Goal: Transaction & Acquisition: Purchase product/service

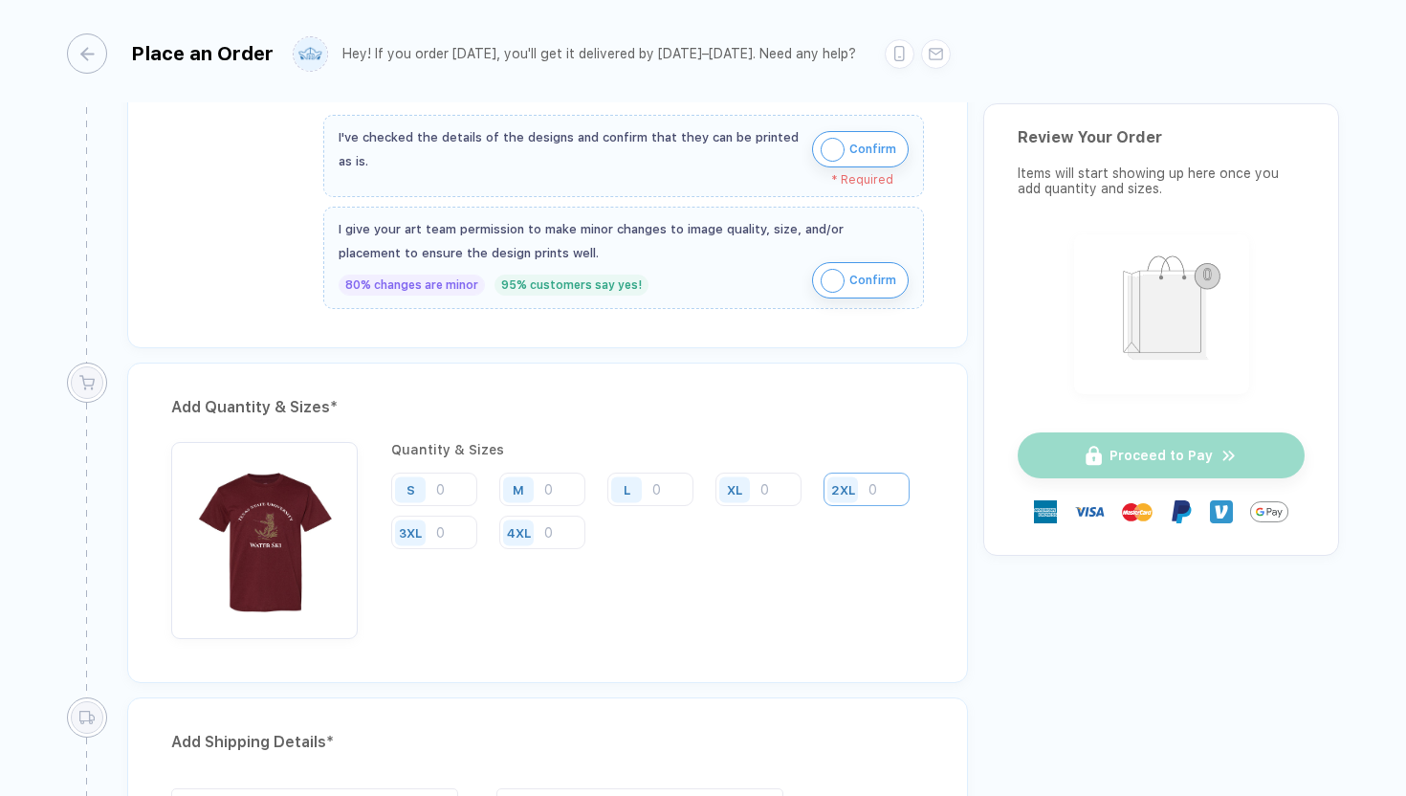
scroll to position [678, 0]
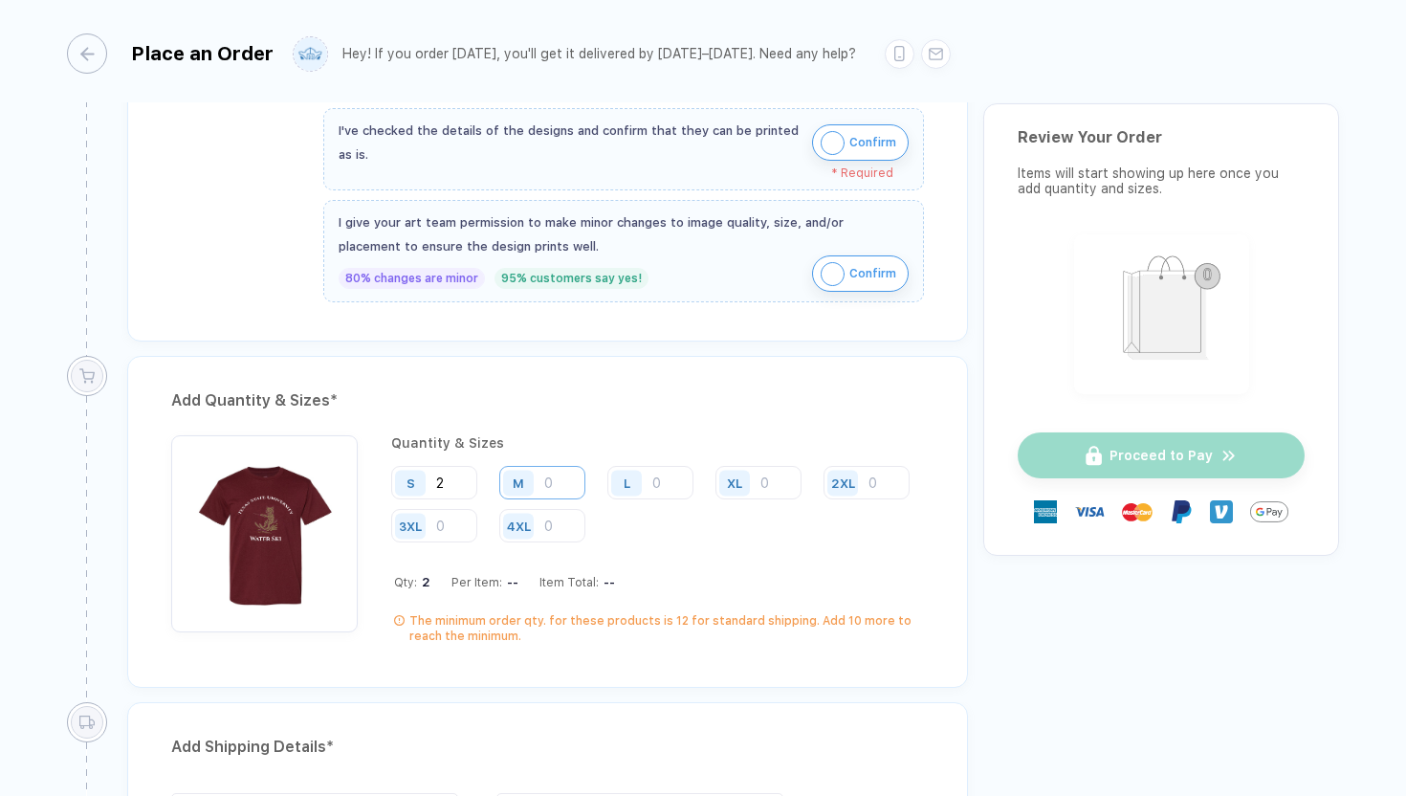
type input "2"
click at [559, 484] on input "number" at bounding box center [542, 482] width 86 height 33
type input "8"
click at [665, 487] on input "number" at bounding box center [650, 482] width 86 height 33
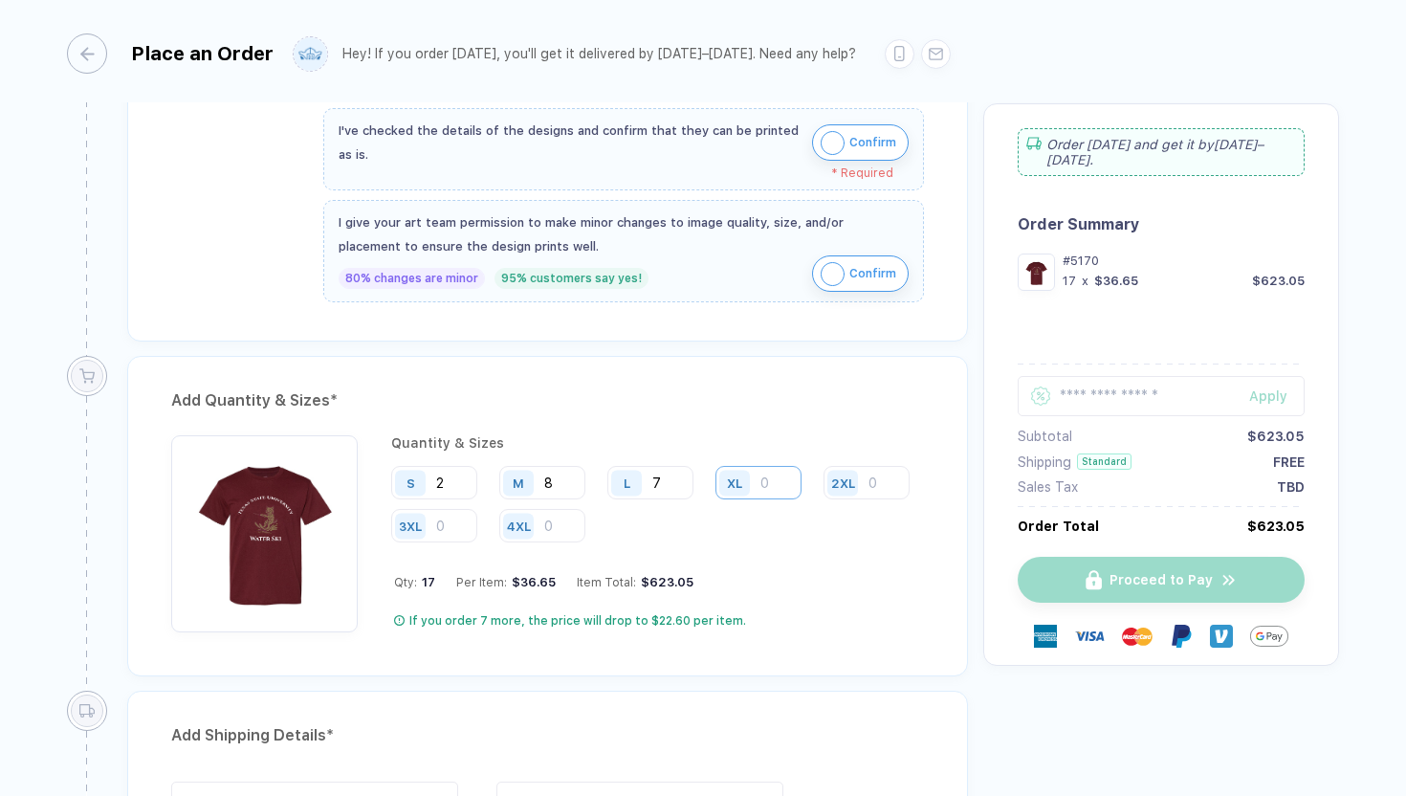
type input "7"
click at [764, 487] on input "number" at bounding box center [759, 482] width 86 height 33
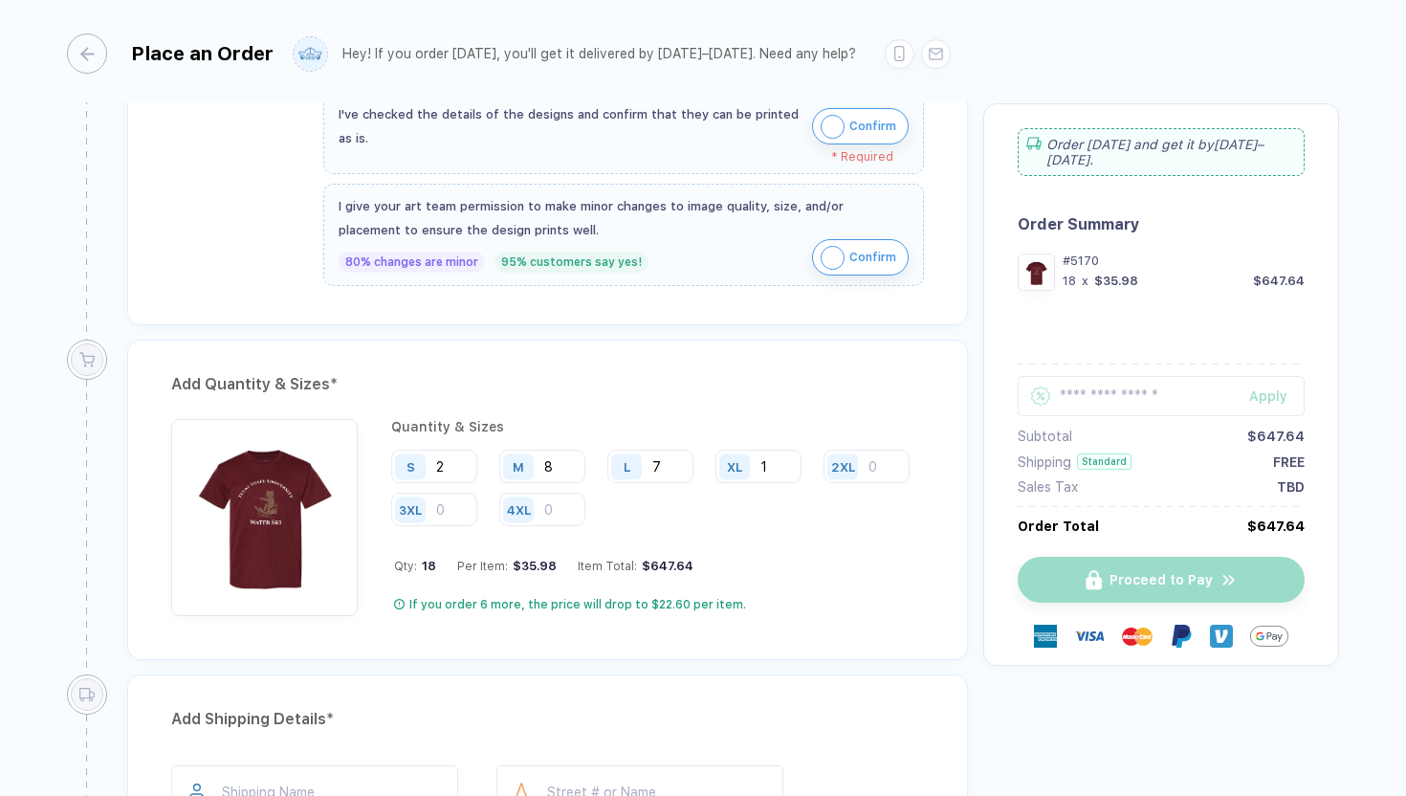
scroll to position [696, 0]
type input "1"
click at [674, 462] on input "7" at bounding box center [650, 464] width 86 height 33
click at [731, 394] on div "Add Quantity & Sizes *" at bounding box center [547, 382] width 753 height 31
click at [681, 459] on input "7" at bounding box center [650, 464] width 86 height 33
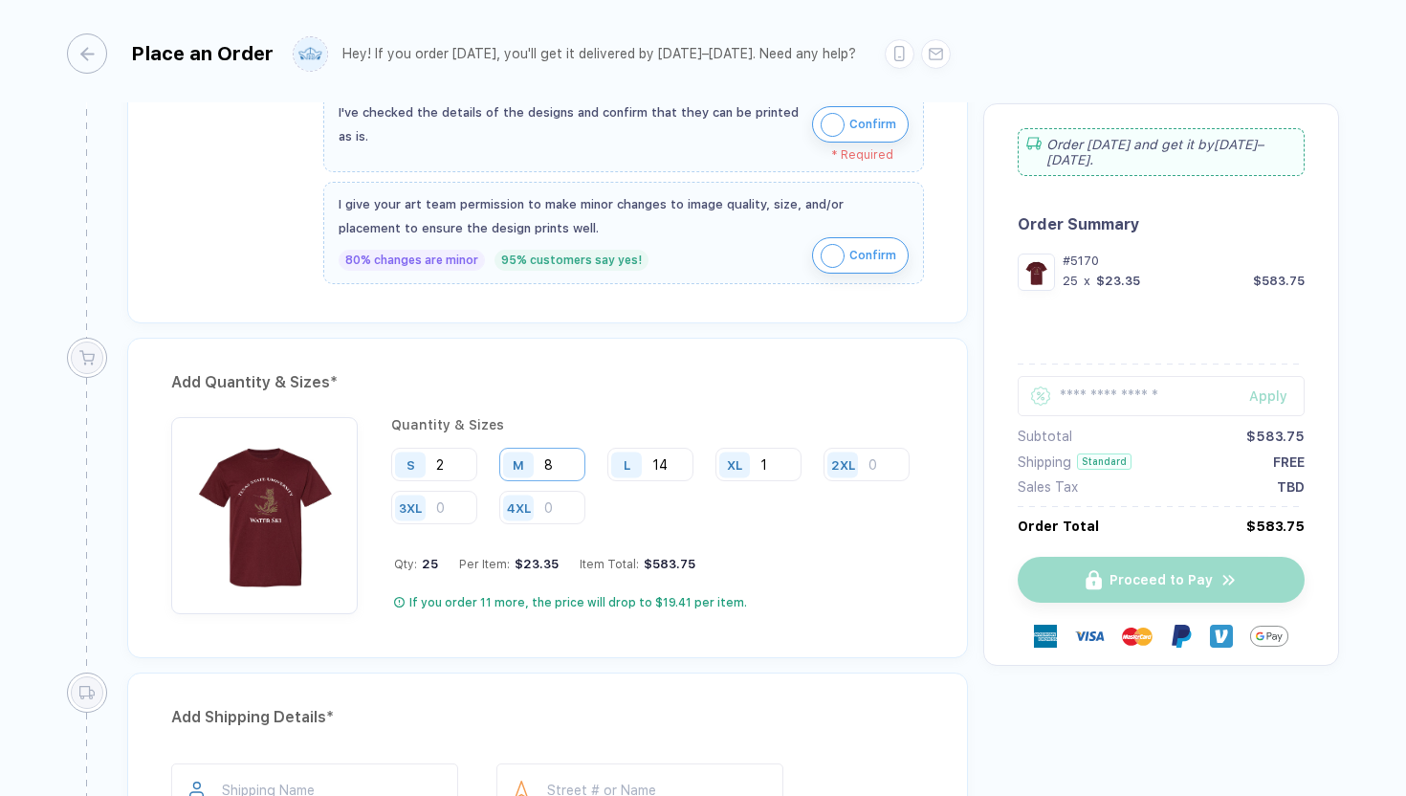
type input "14"
click at [562, 456] on input "8" at bounding box center [542, 464] width 86 height 33
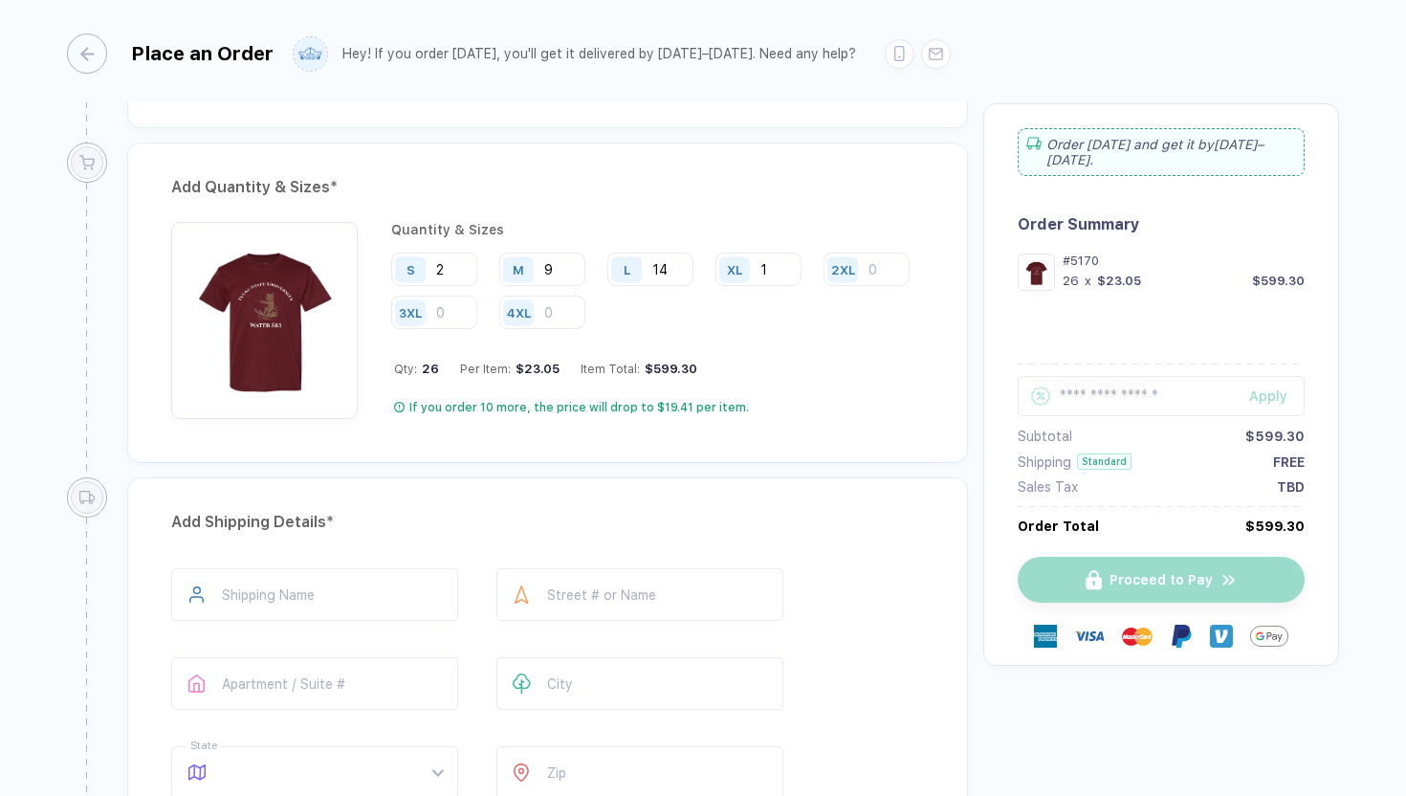
scroll to position [1027, 0]
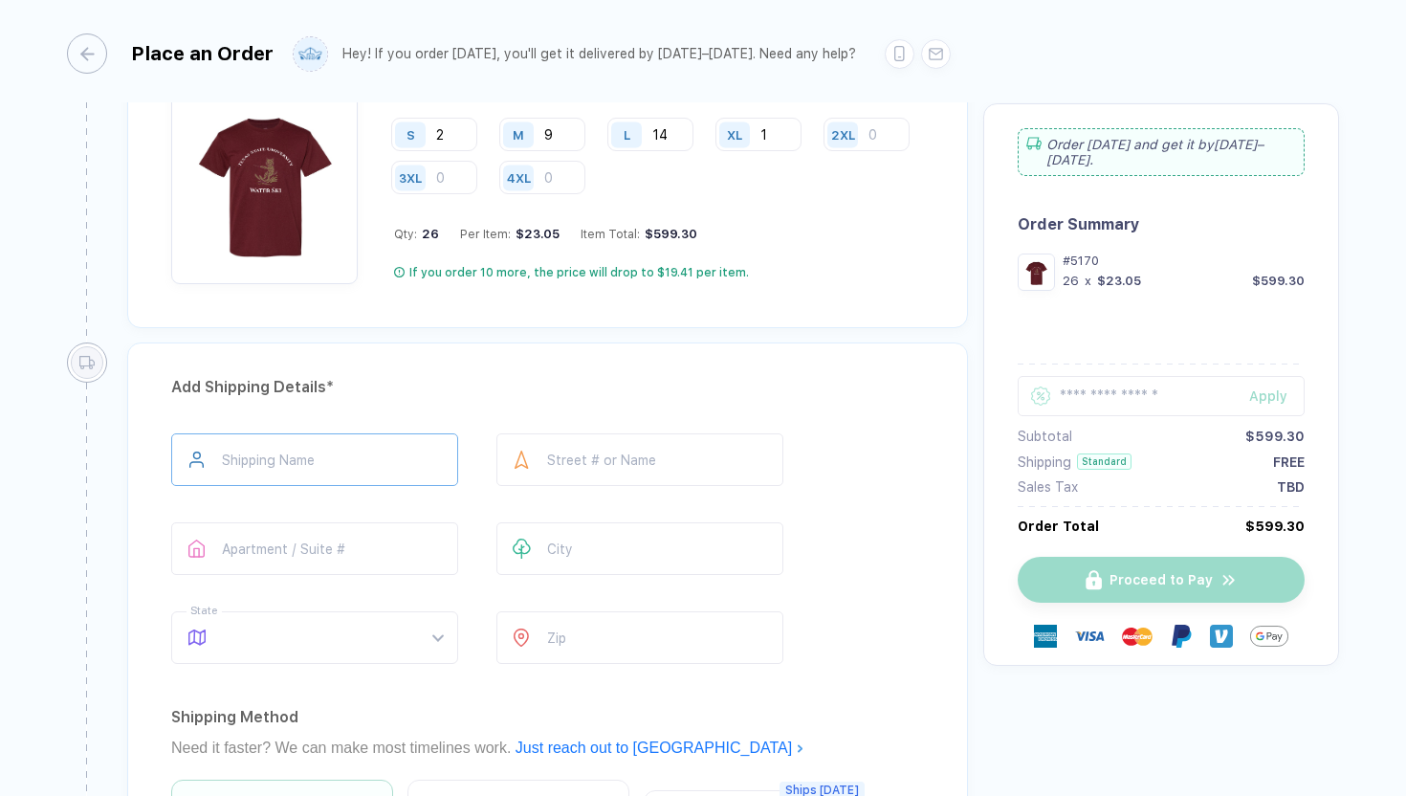
type input "9"
click at [424, 453] on input "text" at bounding box center [314, 459] width 287 height 53
type input "**********"
click at [569, 445] on input "text" at bounding box center [640, 459] width 287 height 53
type input "**********"
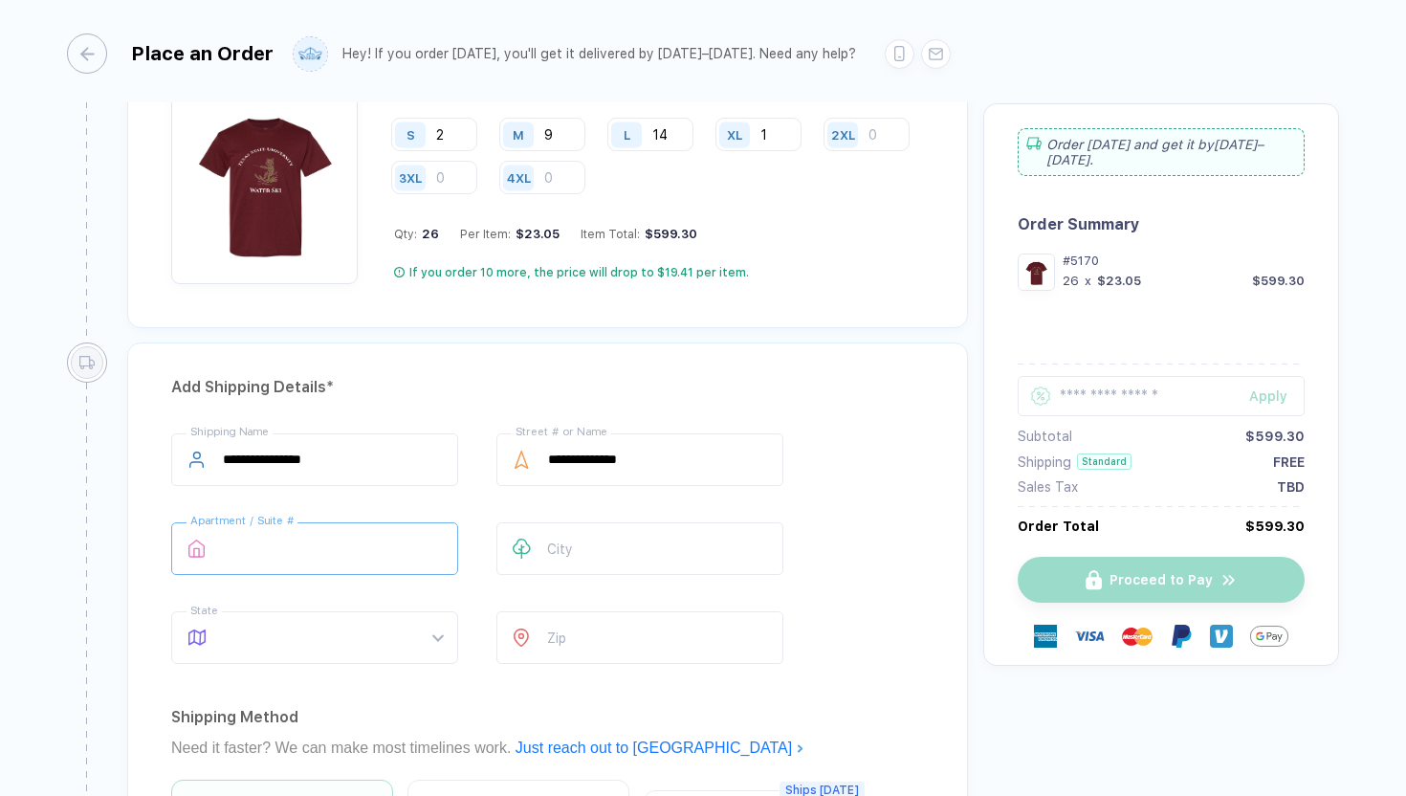
click at [382, 552] on input "text" at bounding box center [314, 548] width 287 height 53
type input "******"
click at [589, 547] on input "text" at bounding box center [640, 548] width 287 height 53
type input "*"
click at [384, 648] on span at bounding box center [333, 637] width 220 height 51
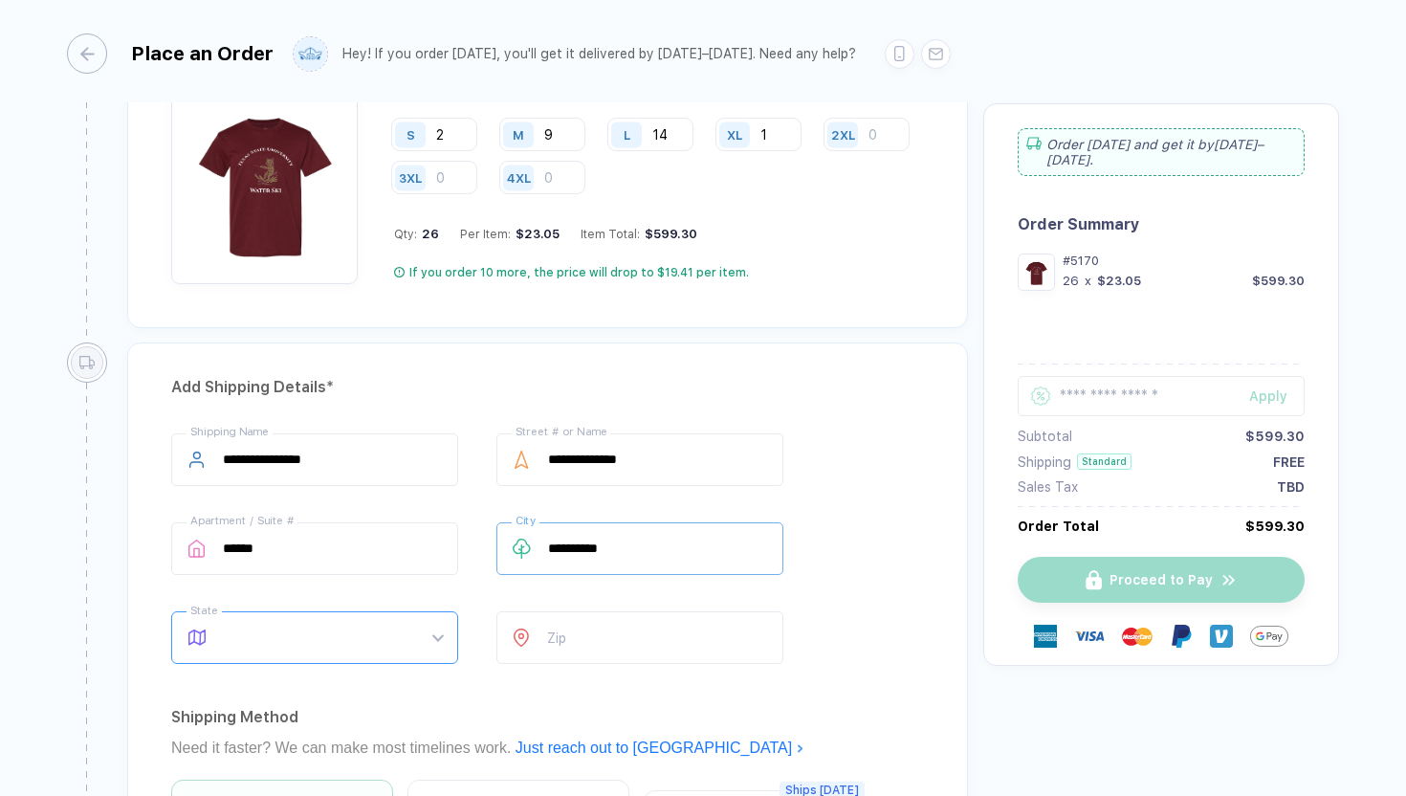
type input "**********"
click at [264, 378] on div "[GEOGRAPHIC_DATA]" at bounding box center [307, 366] width 256 height 31
click at [566, 644] on input "number" at bounding box center [640, 637] width 287 height 53
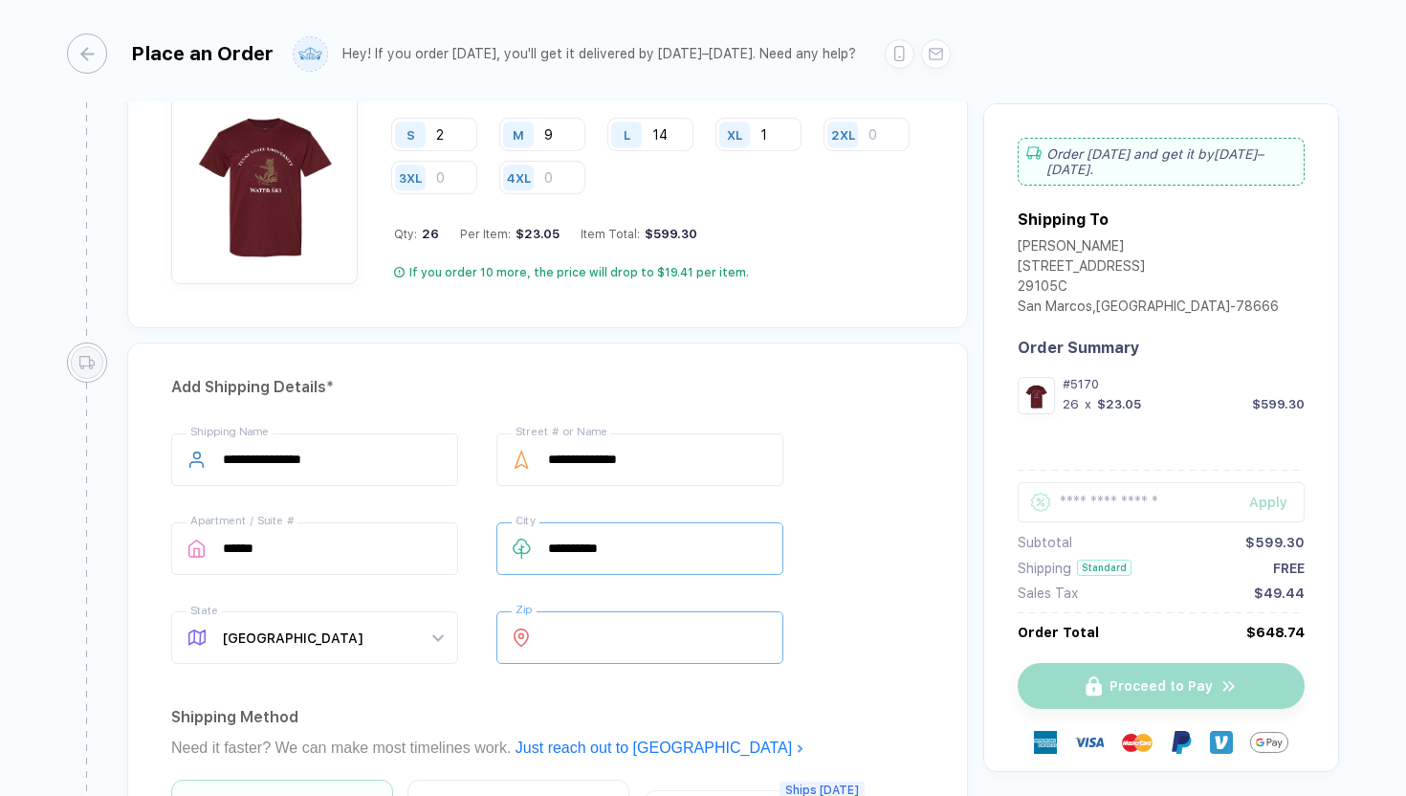
type input "*****"
click at [774, 553] on input "**********" at bounding box center [640, 548] width 287 height 53
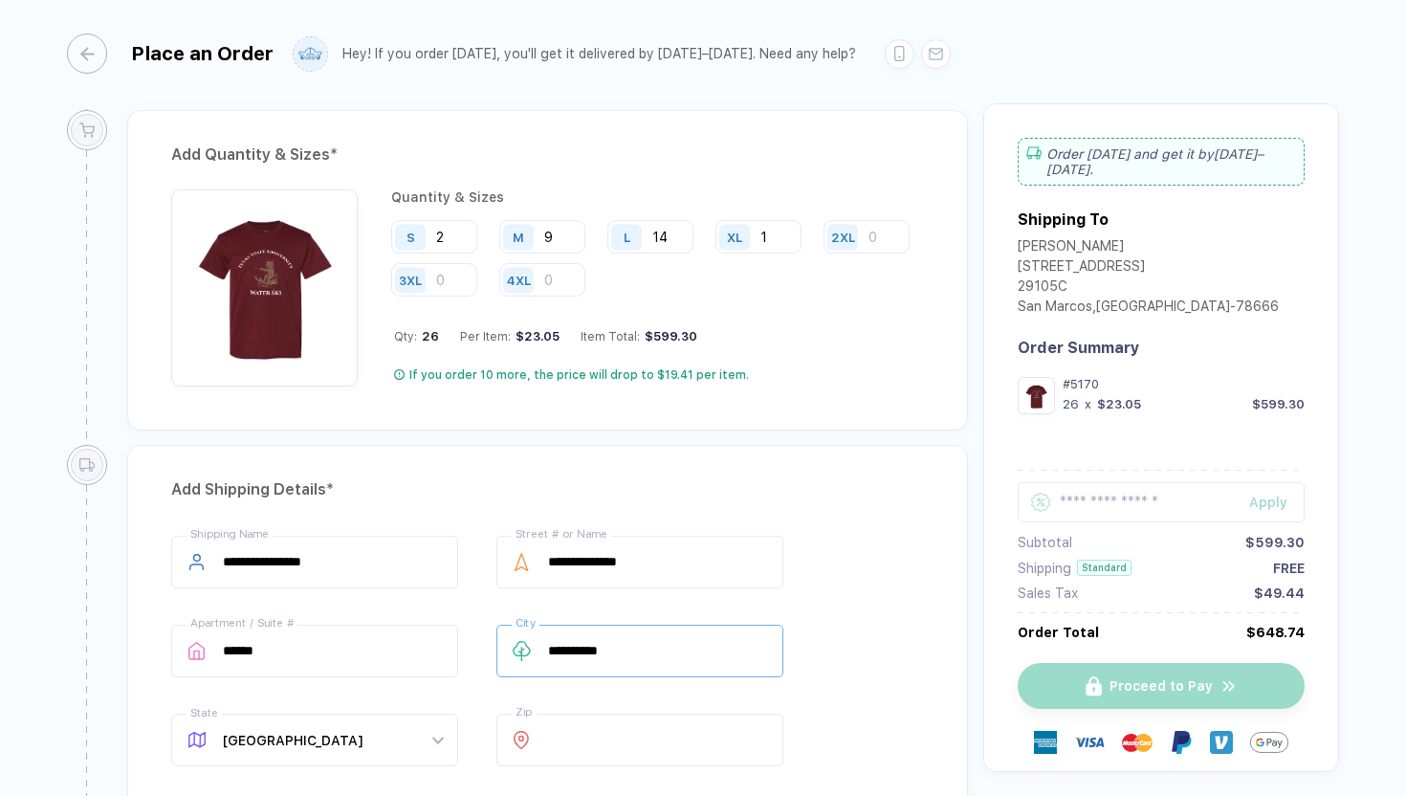
scroll to position [886, 0]
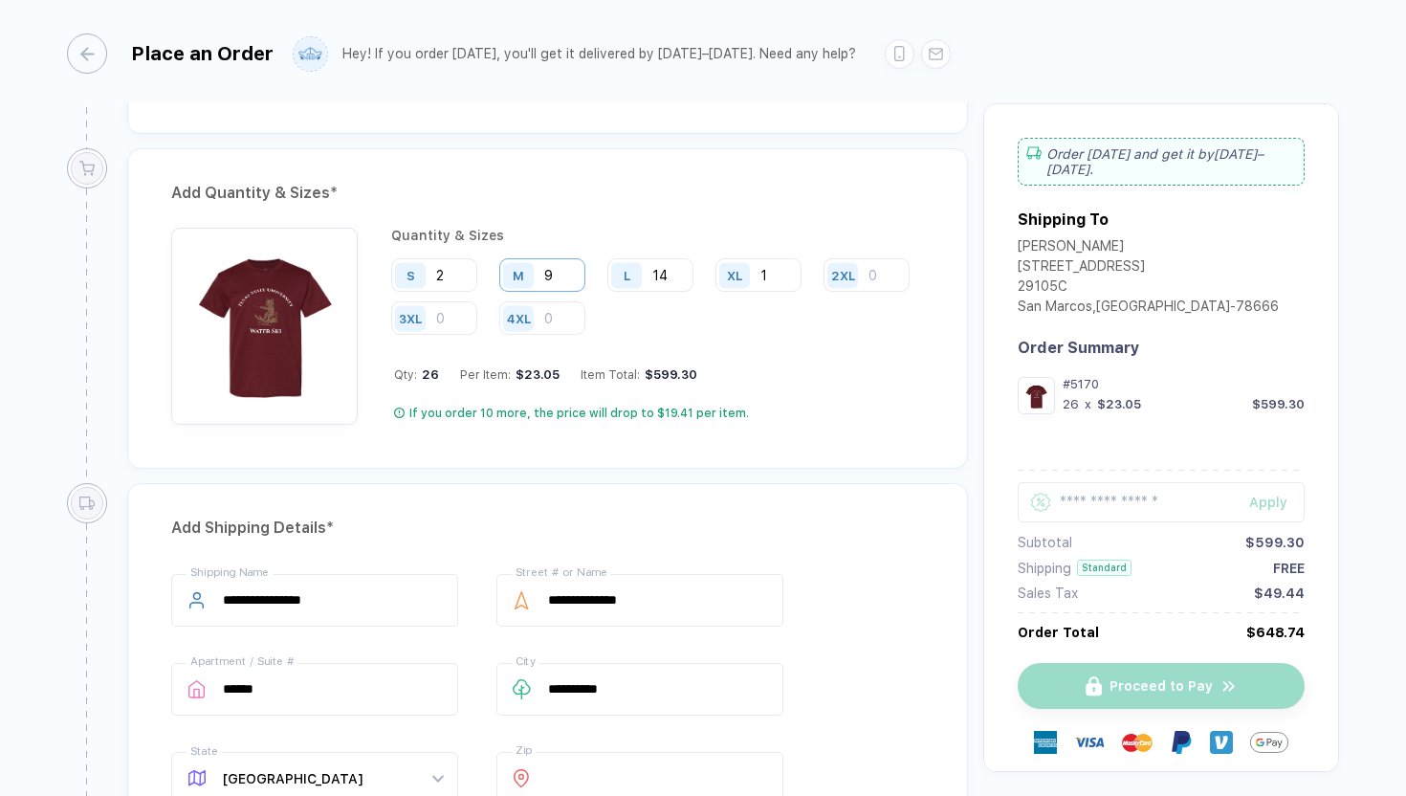
click at [582, 284] on input "9" at bounding box center [542, 274] width 86 height 33
type input "8"
type input "6"
type input "8"
type input "9"
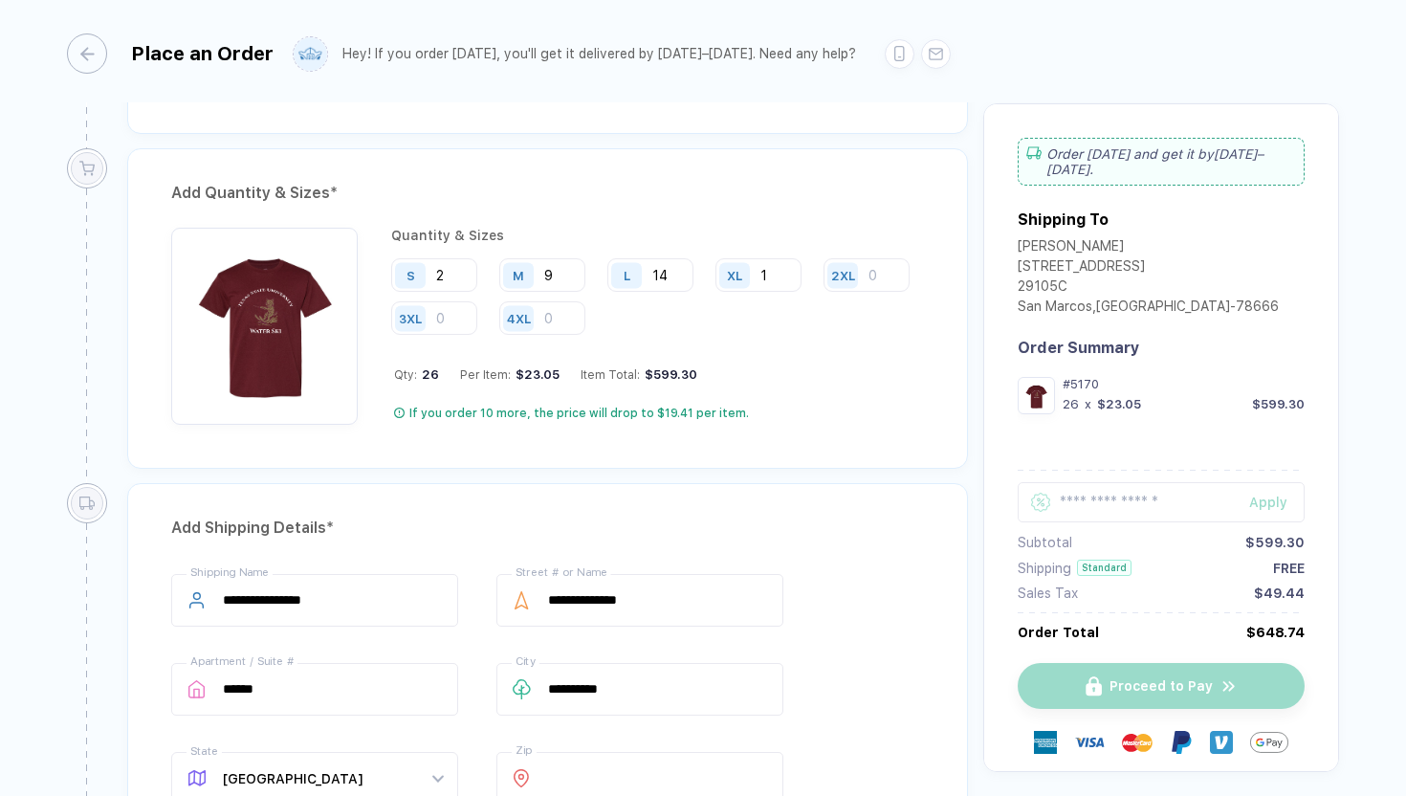
click at [803, 374] on div "Qty: 26 Per Item: $23.05 Item Total: $599.30" at bounding box center [659, 374] width 530 height 14
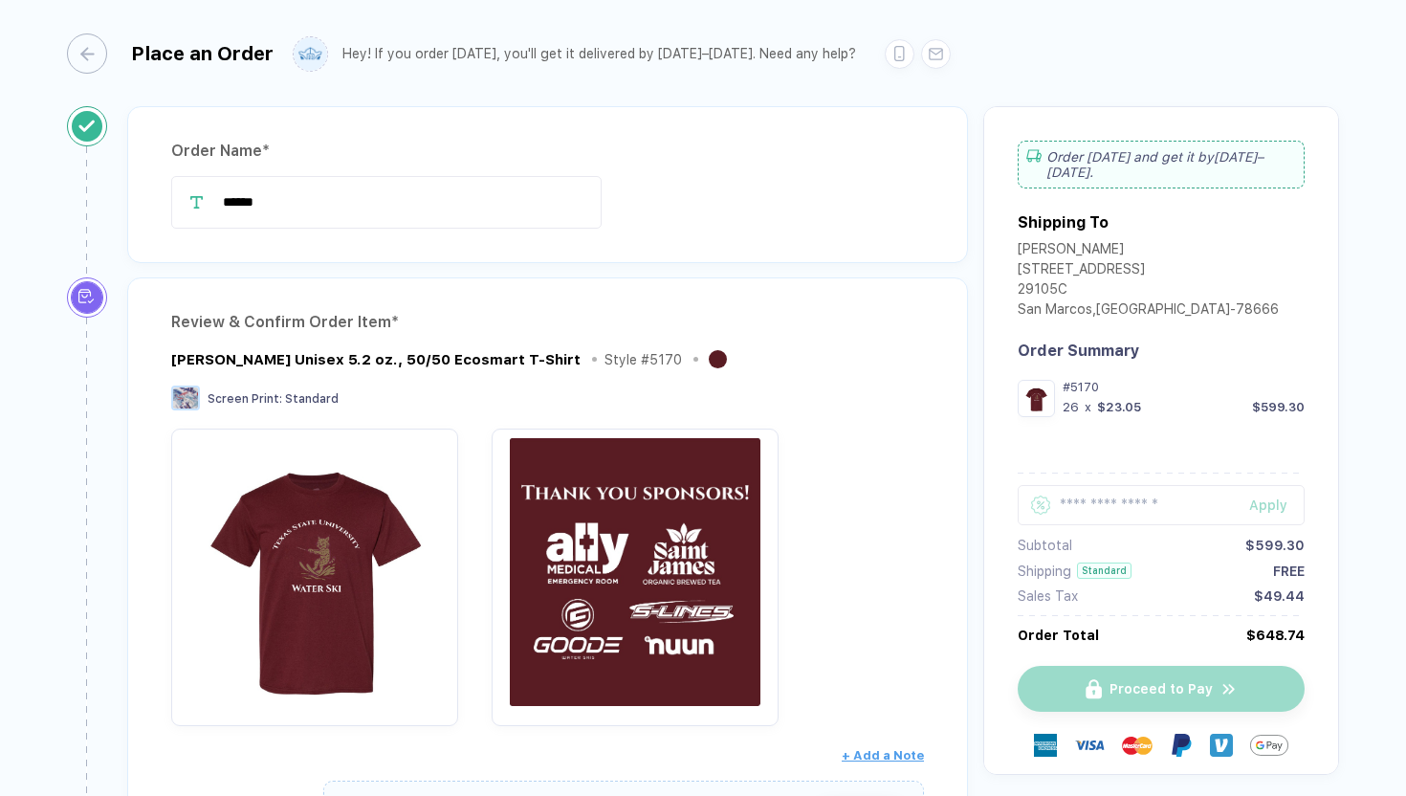
scroll to position [0, 0]
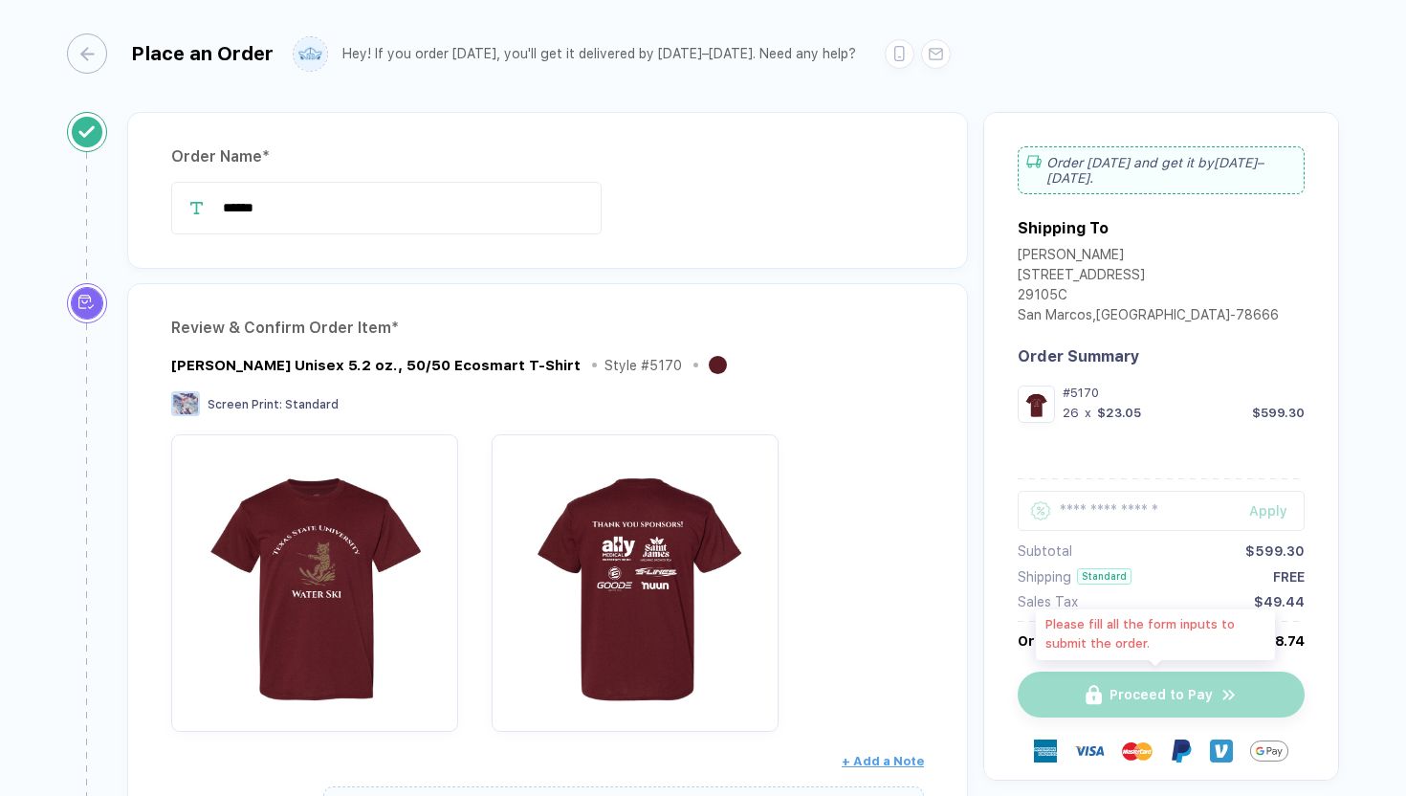
click at [1137, 687] on div "Proceed to Pay" at bounding box center [1161, 695] width 287 height 46
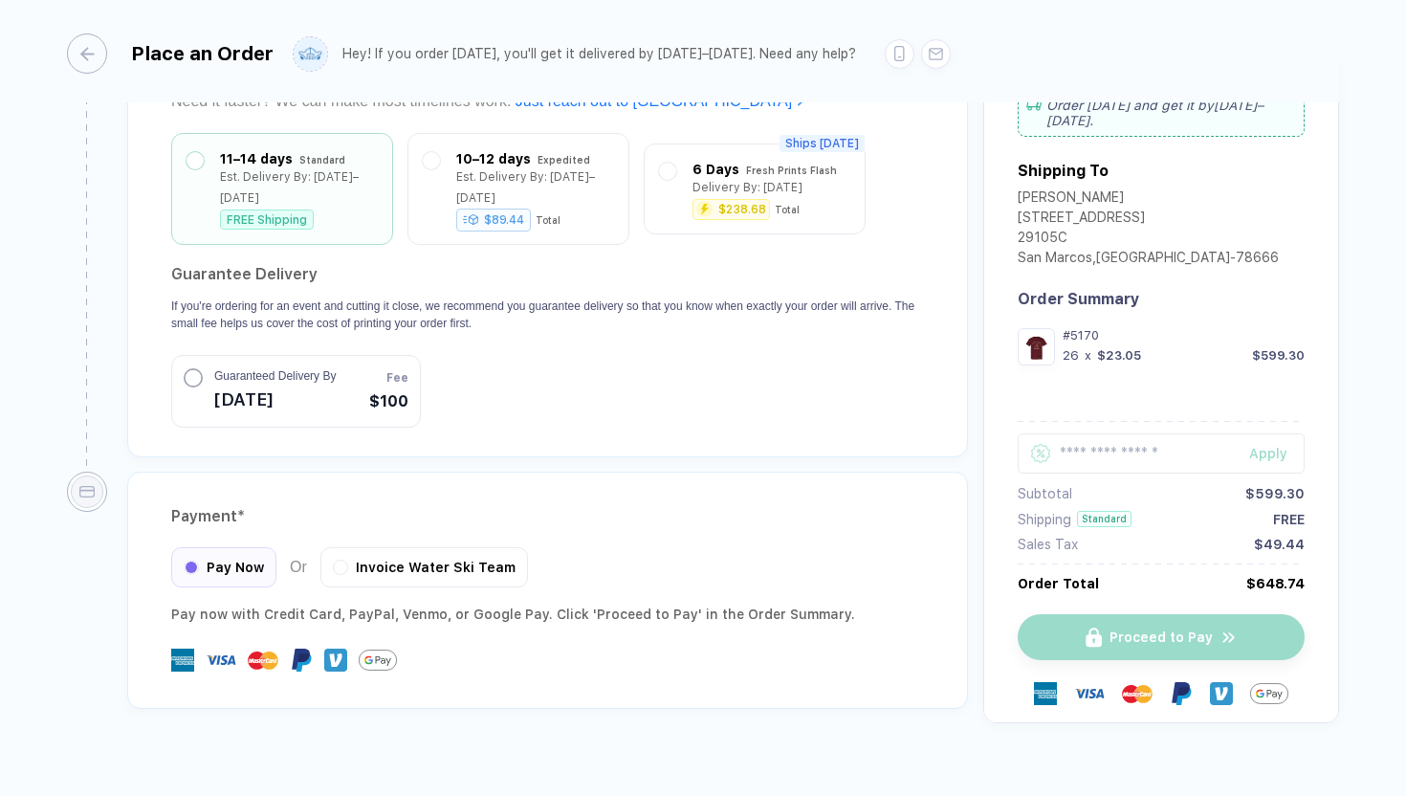
scroll to position [1680, 0]
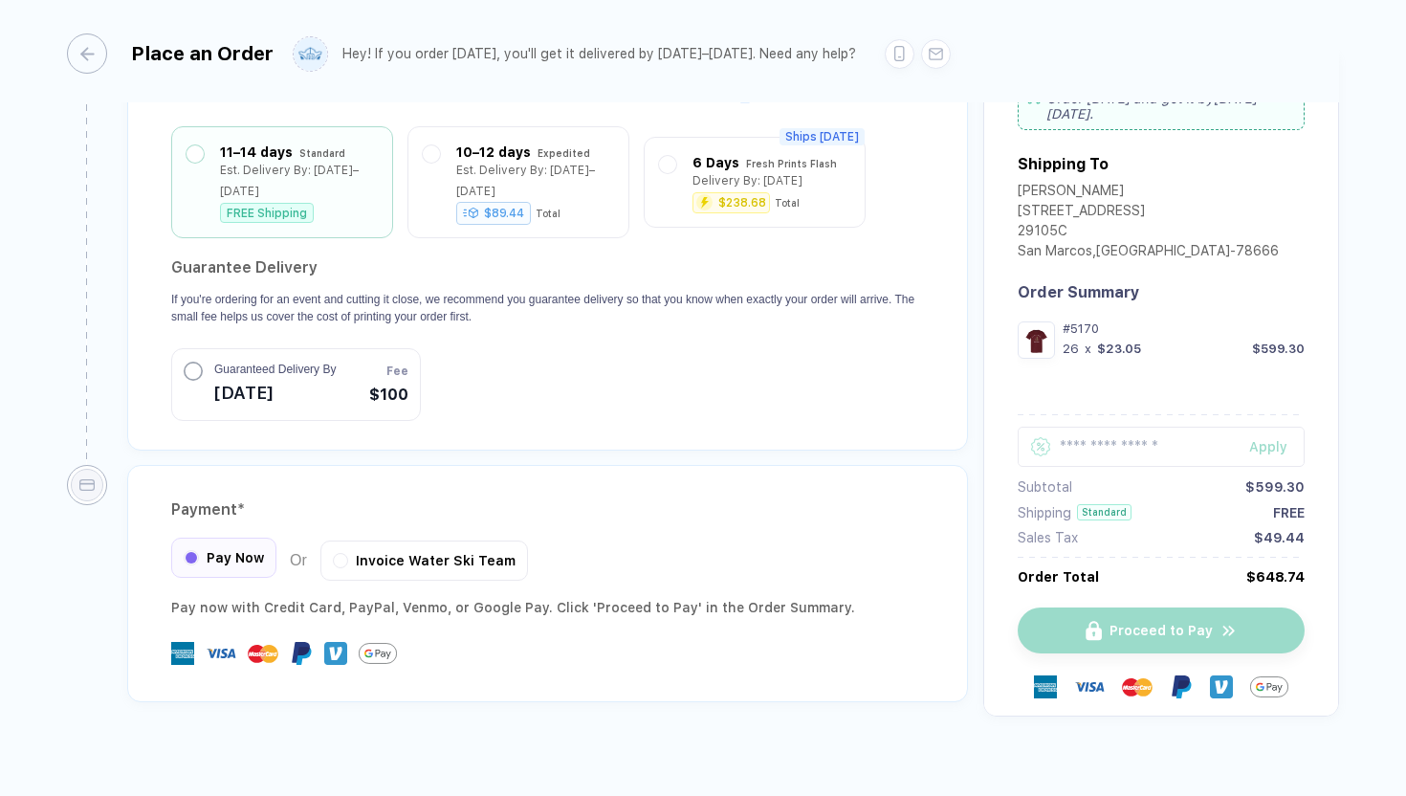
click at [198, 550] on div at bounding box center [191, 557] width 15 height 15
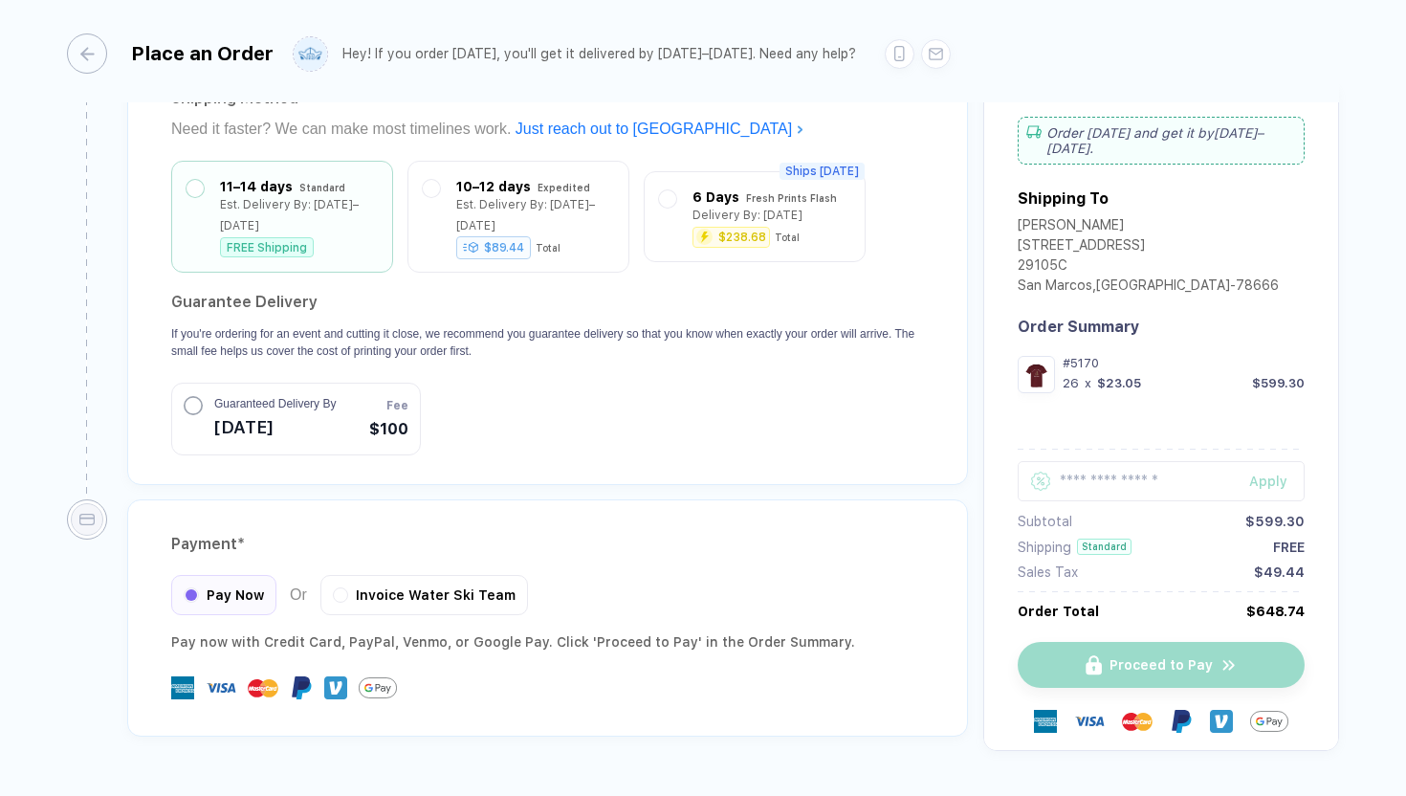
scroll to position [1632, 0]
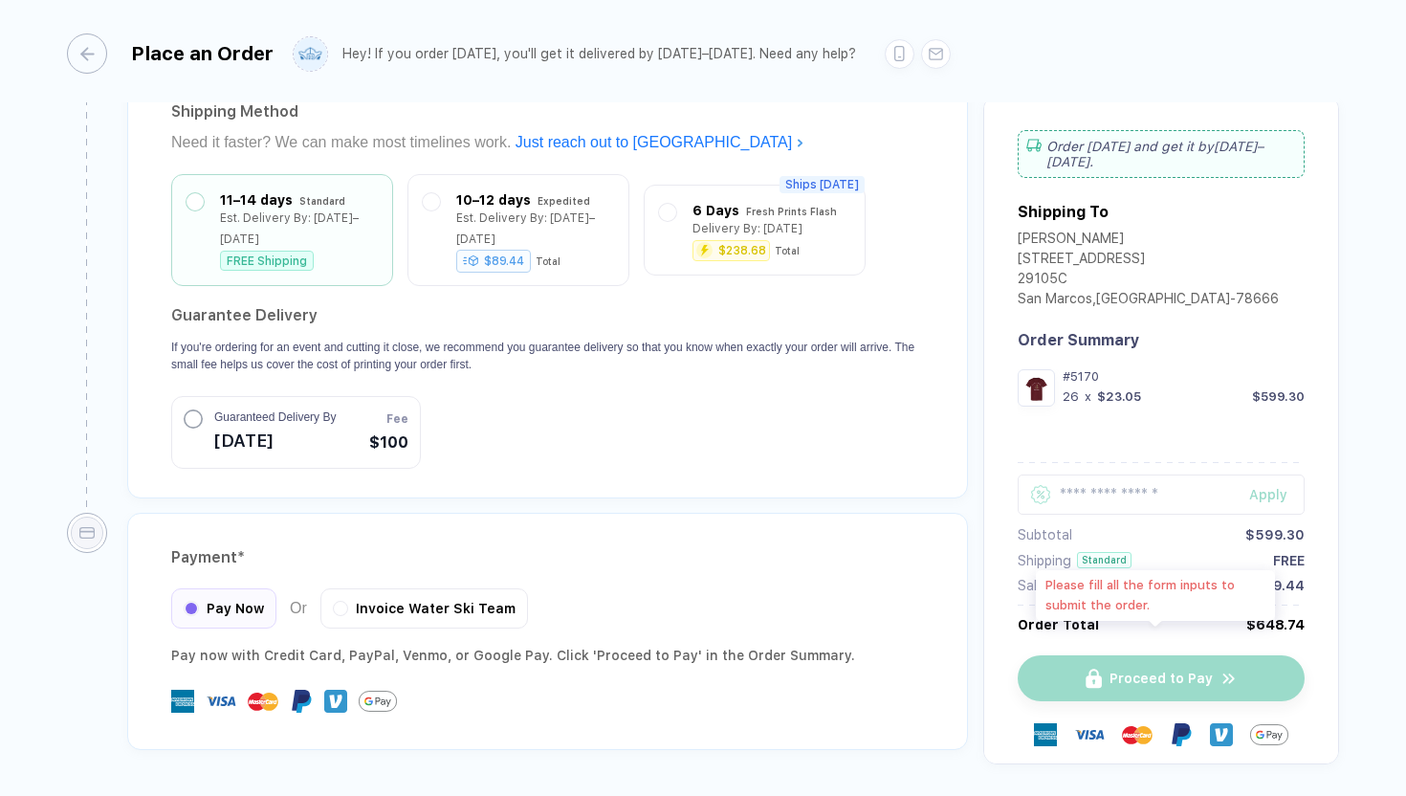
click at [1159, 655] on div "Proceed to Pay" at bounding box center [1161, 678] width 287 height 46
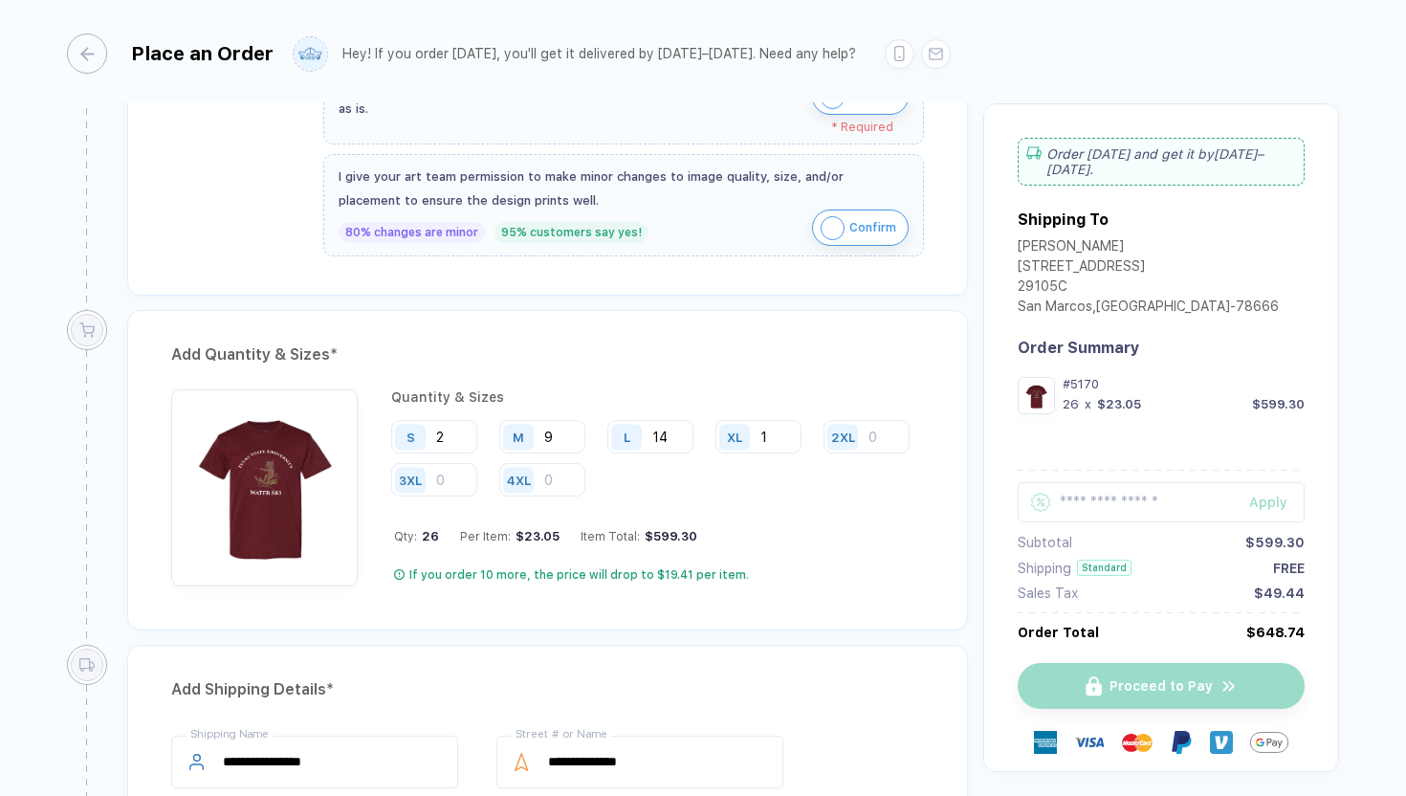
scroll to position [707, 0]
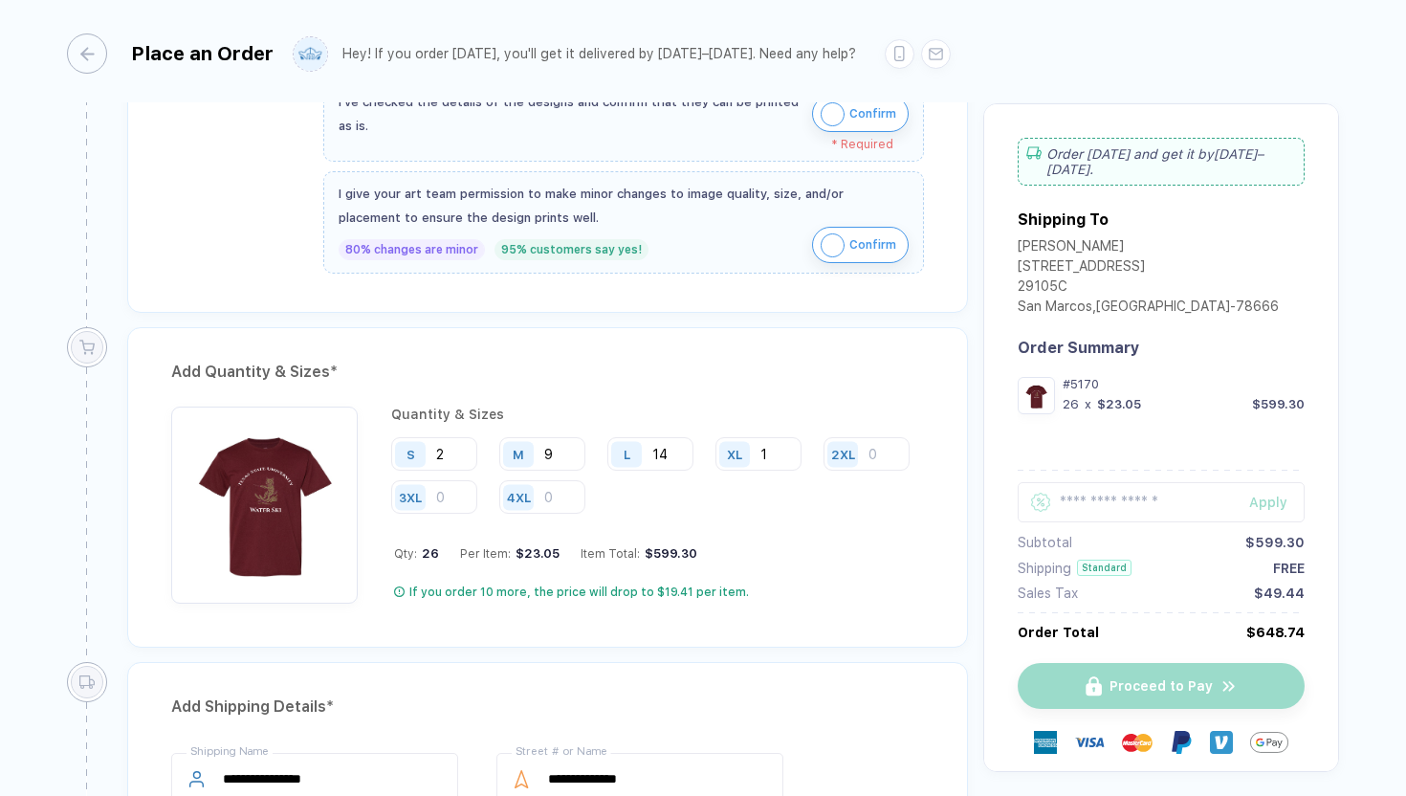
click at [824, 471] on div "2XL" at bounding box center [846, 453] width 44 height 33
click at [824, 471] on input "number" at bounding box center [867, 453] width 86 height 33
type input "0"
click at [477, 490] on input "number" at bounding box center [434, 496] width 86 height 33
type input "0"
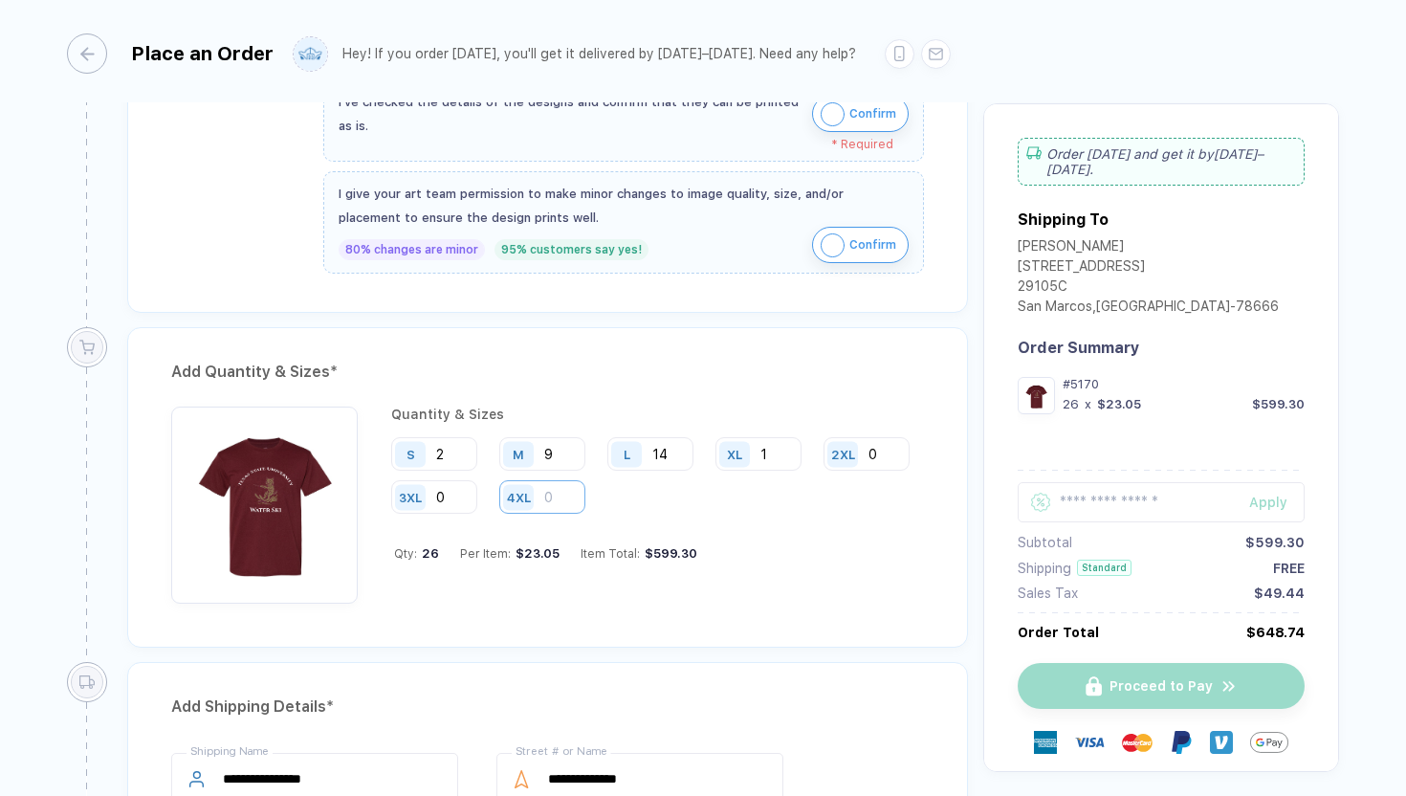
click at [585, 504] on input "number" at bounding box center [542, 496] width 86 height 33
type input "0"
click at [775, 538] on div "Qty: 26 Per Item: $23.05 Item Total: $599.30" at bounding box center [659, 538] width 530 height 14
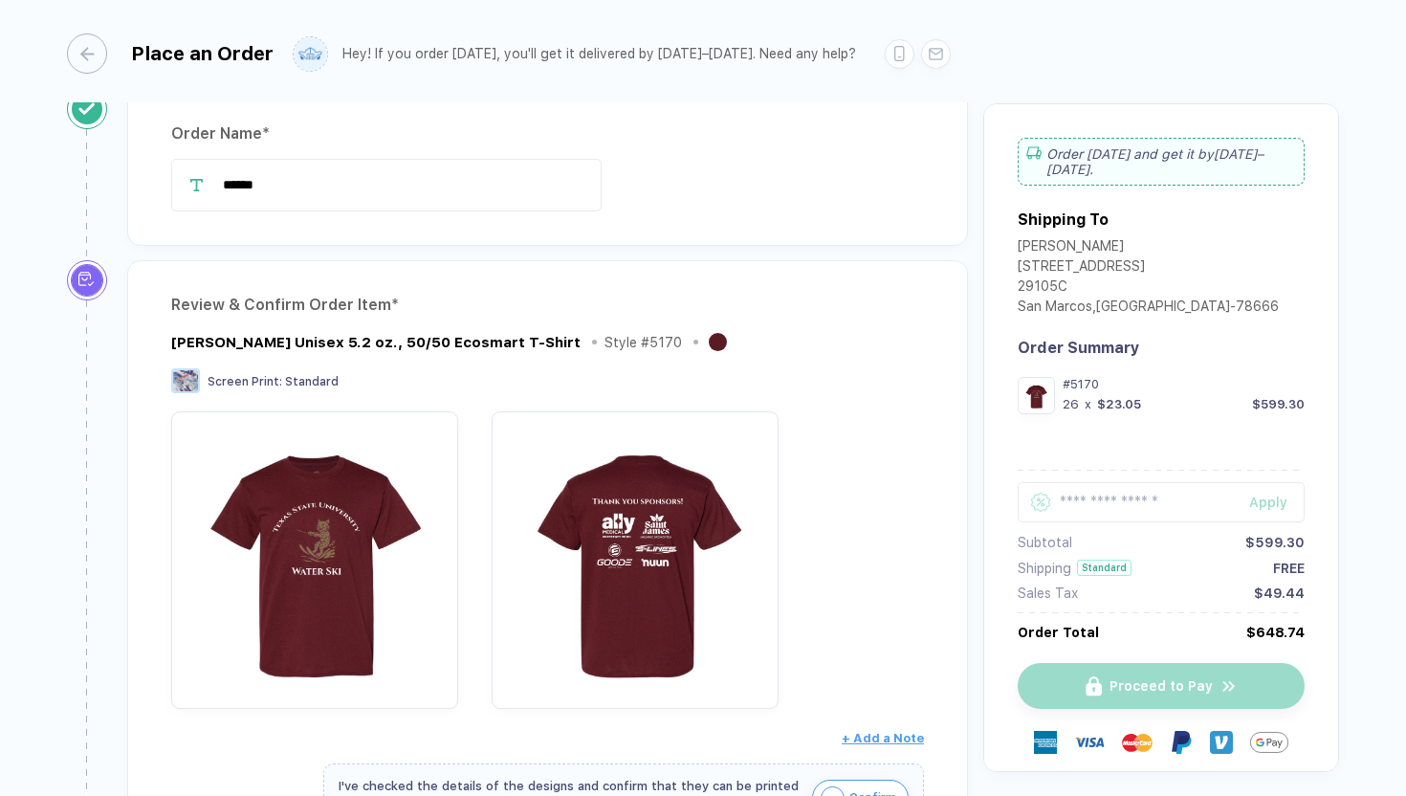
scroll to position [0, 0]
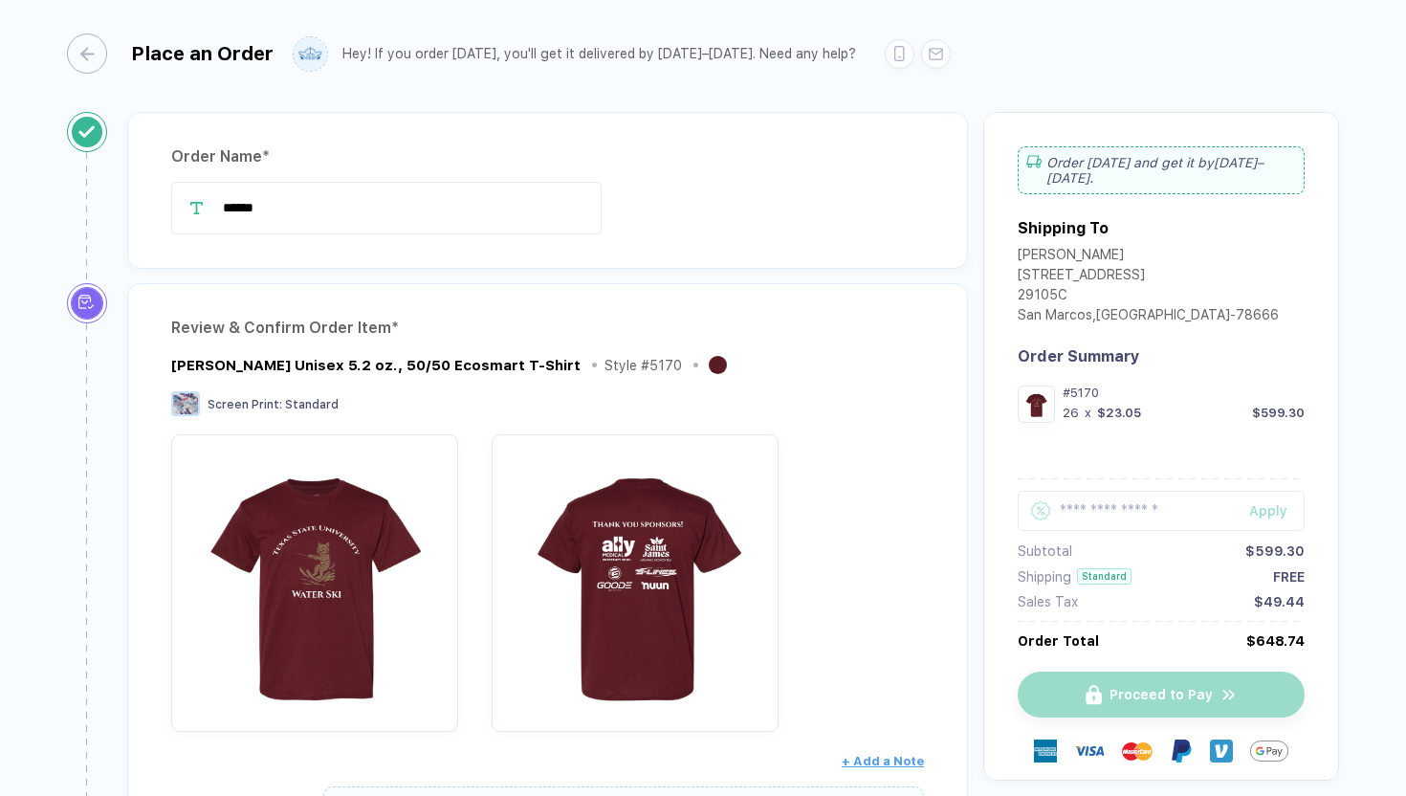
drag, startPoint x: 358, startPoint y: 211, endPoint x: 276, endPoint y: 238, distance: 85.6
click at [276, 239] on div "Order Name * ******" at bounding box center [547, 190] width 841 height 157
drag, startPoint x: 226, startPoint y: 204, endPoint x: 304, endPoint y: 207, distance: 78.5
click at [304, 207] on input "******" at bounding box center [386, 208] width 431 height 53
type input "********"
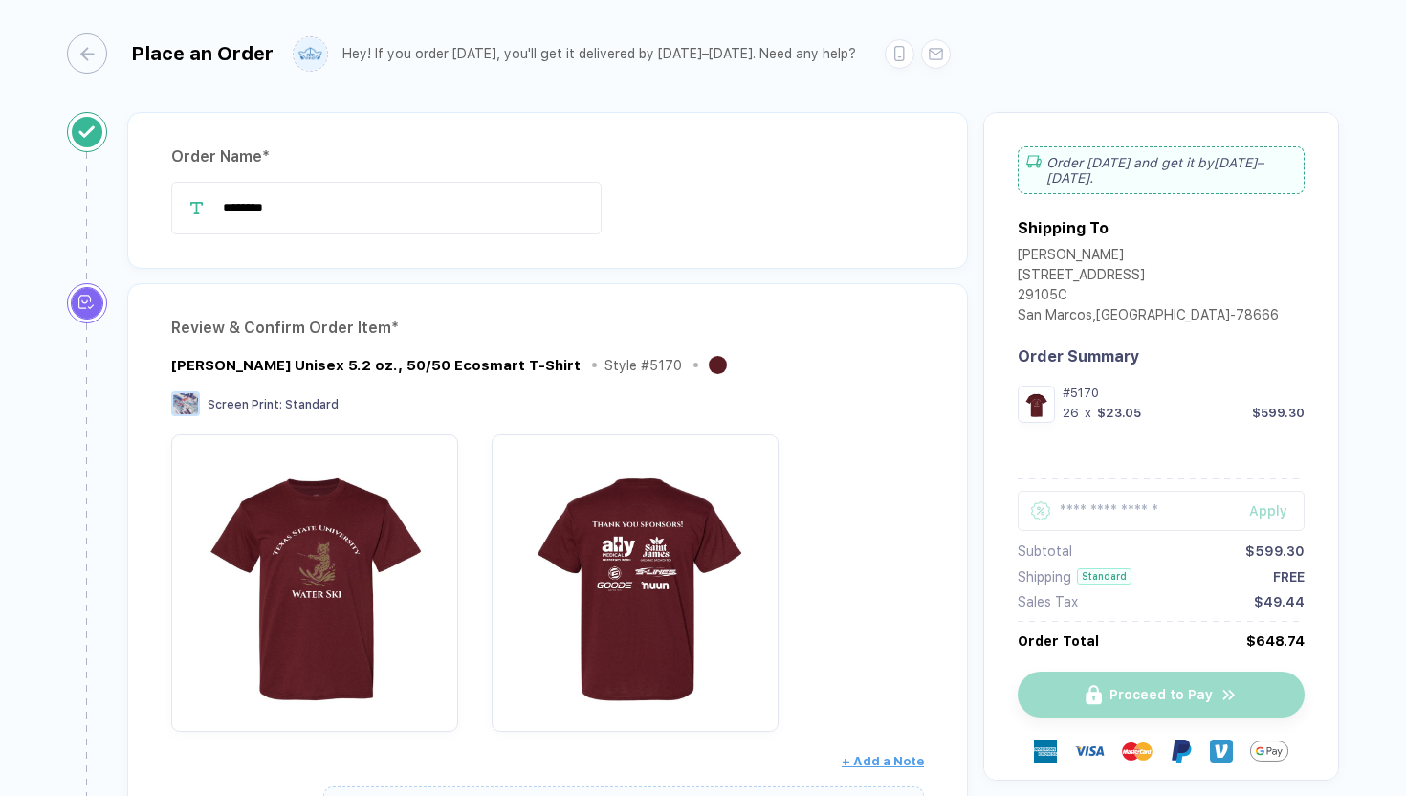
click at [646, 248] on div "Order Name * ********" at bounding box center [547, 190] width 841 height 157
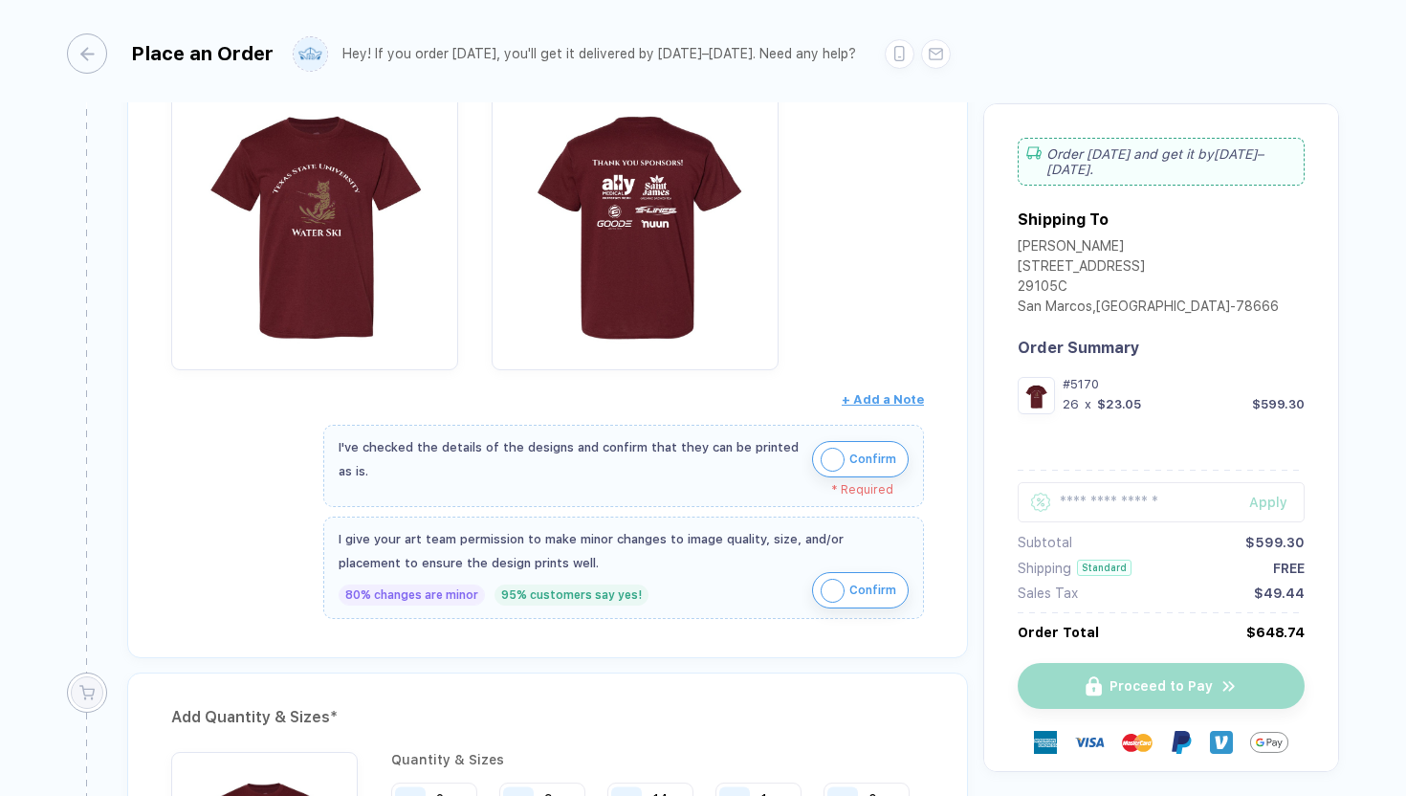
scroll to position [369, 0]
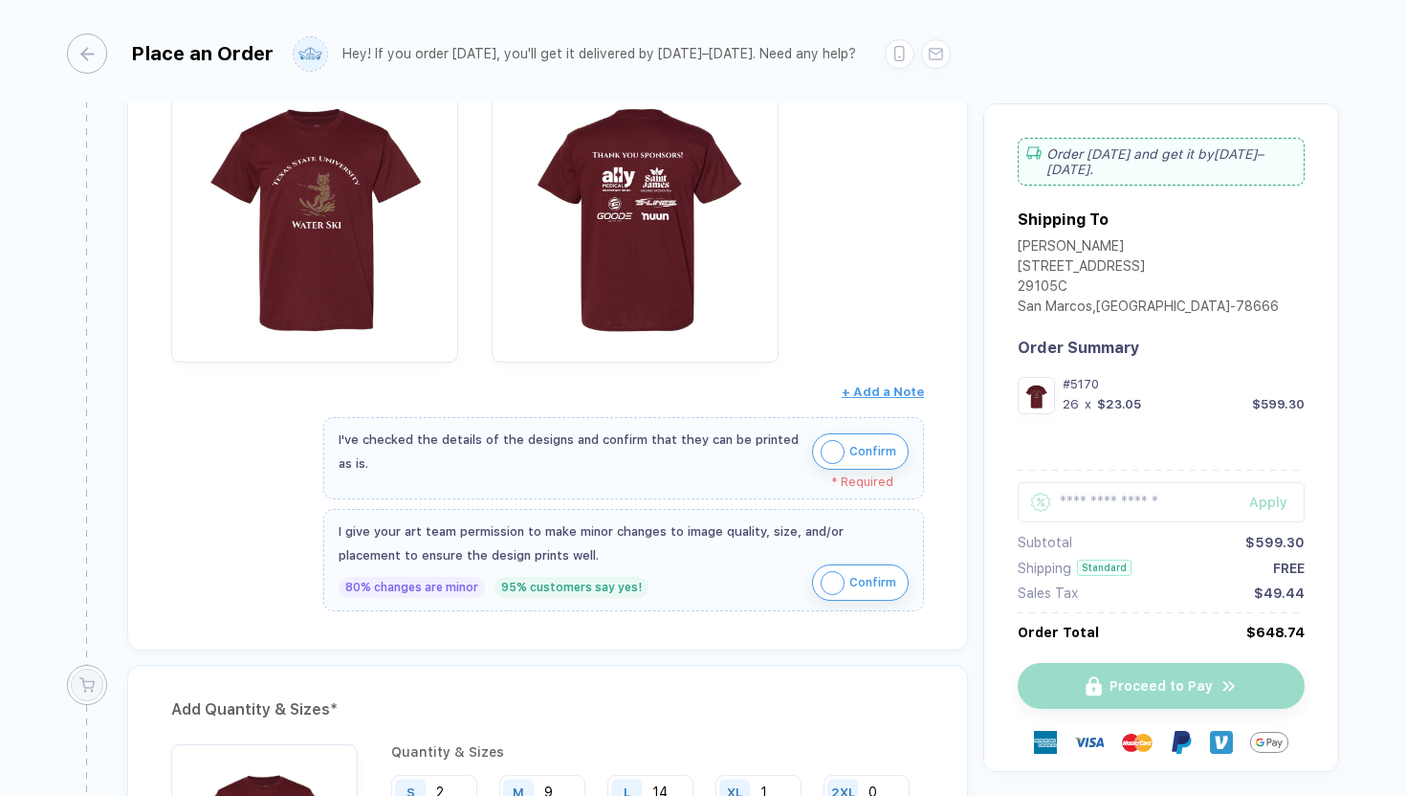
click at [835, 591] on img "button" at bounding box center [833, 583] width 24 height 24
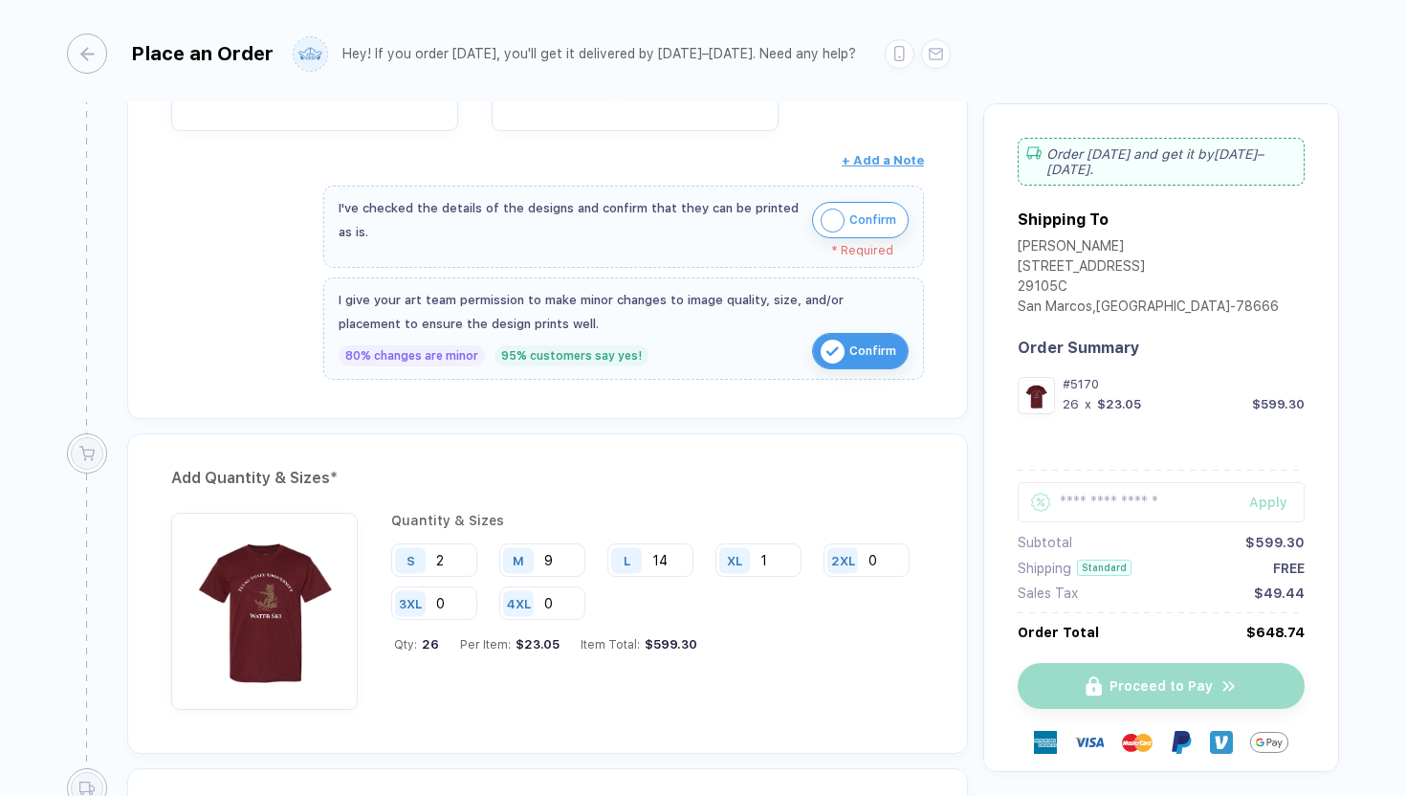
scroll to position [575, 0]
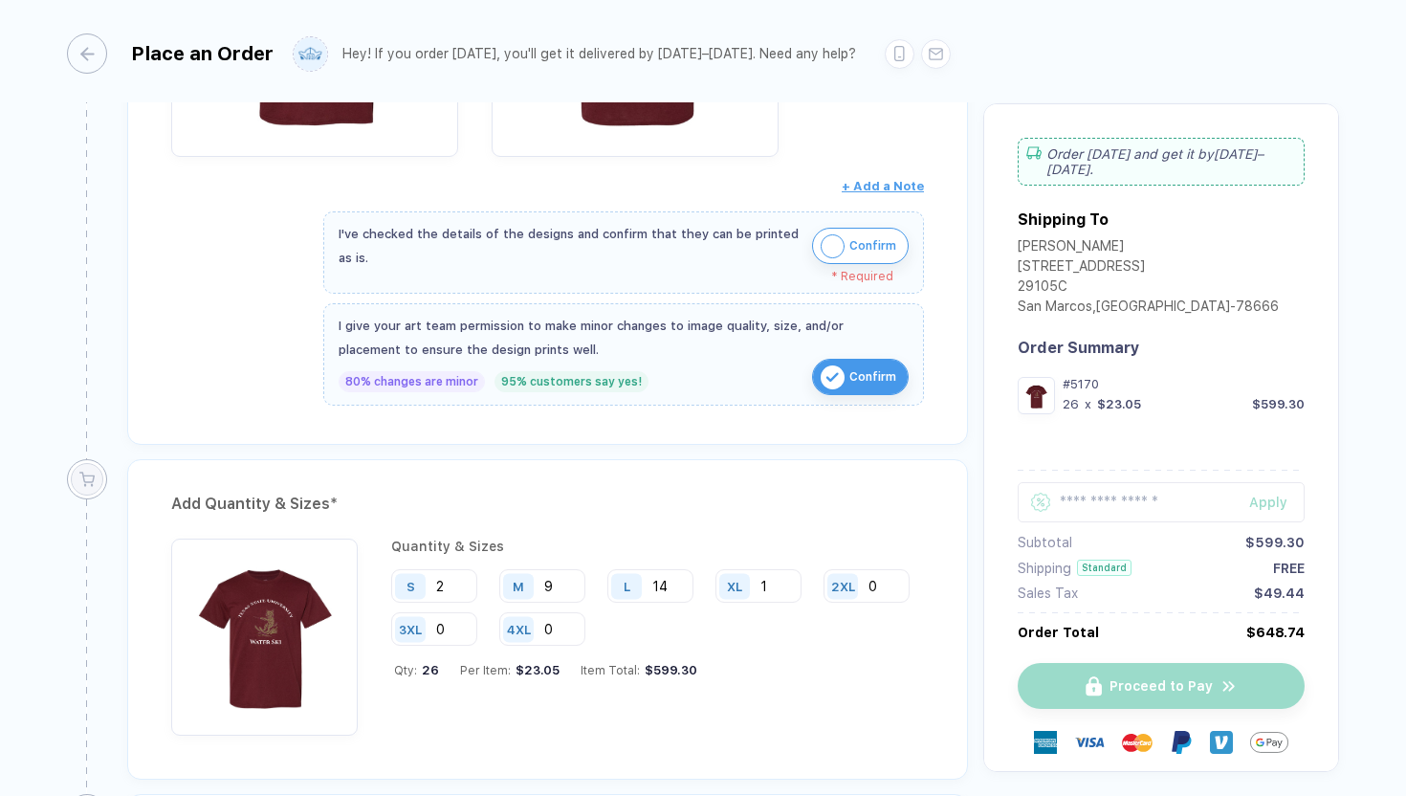
click at [828, 249] on img "button" at bounding box center [833, 246] width 24 height 24
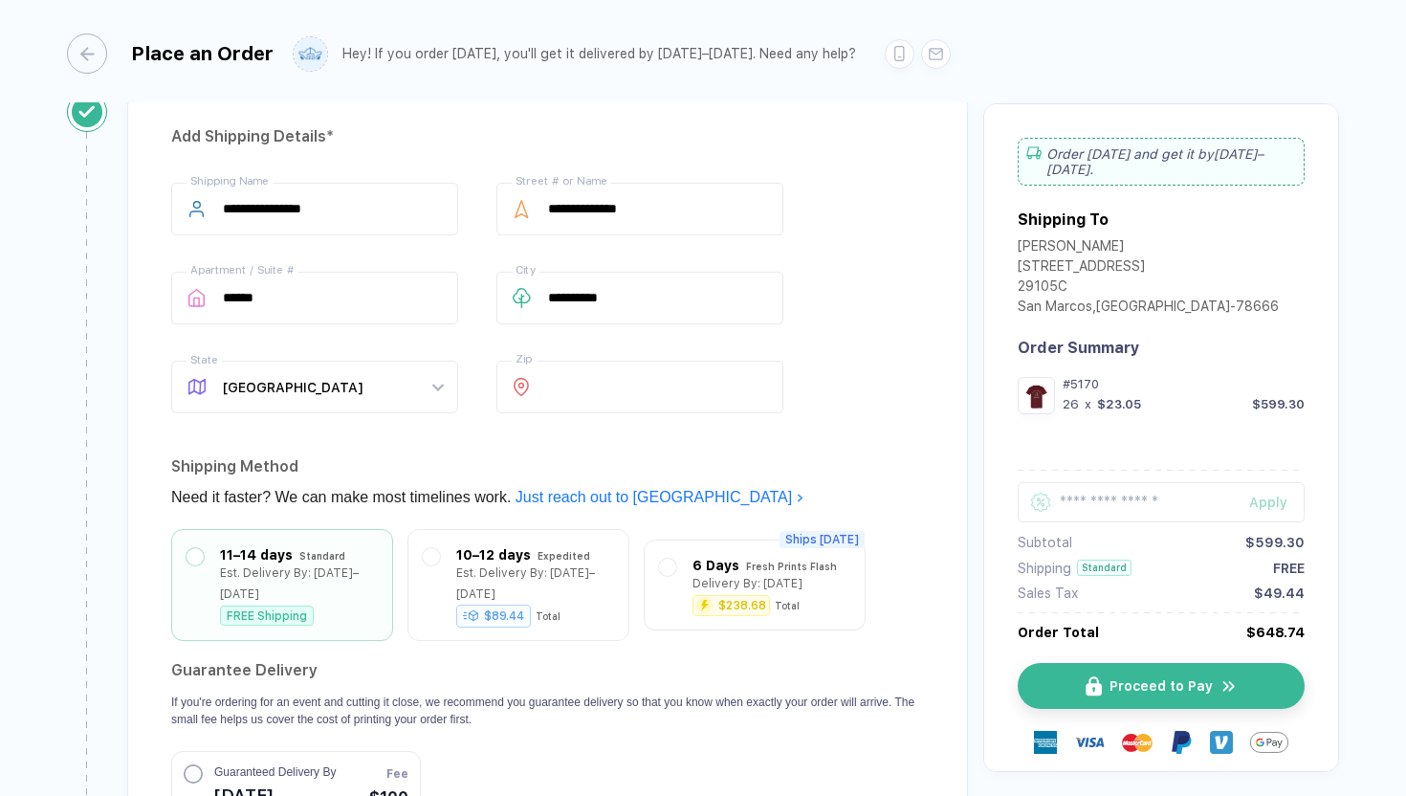
scroll to position [1327, 0]
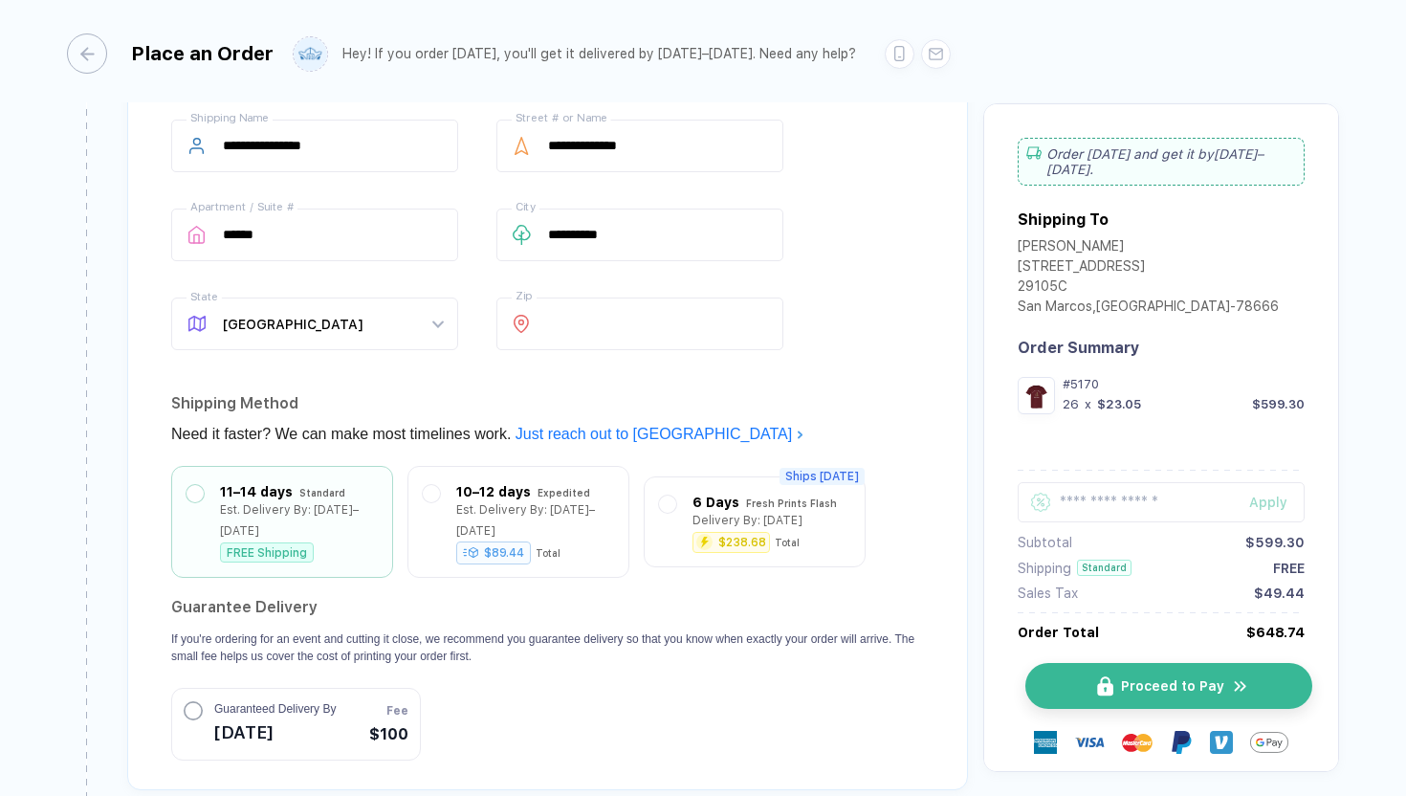
click at [1135, 683] on span "Proceed to Pay" at bounding box center [1172, 685] width 103 height 15
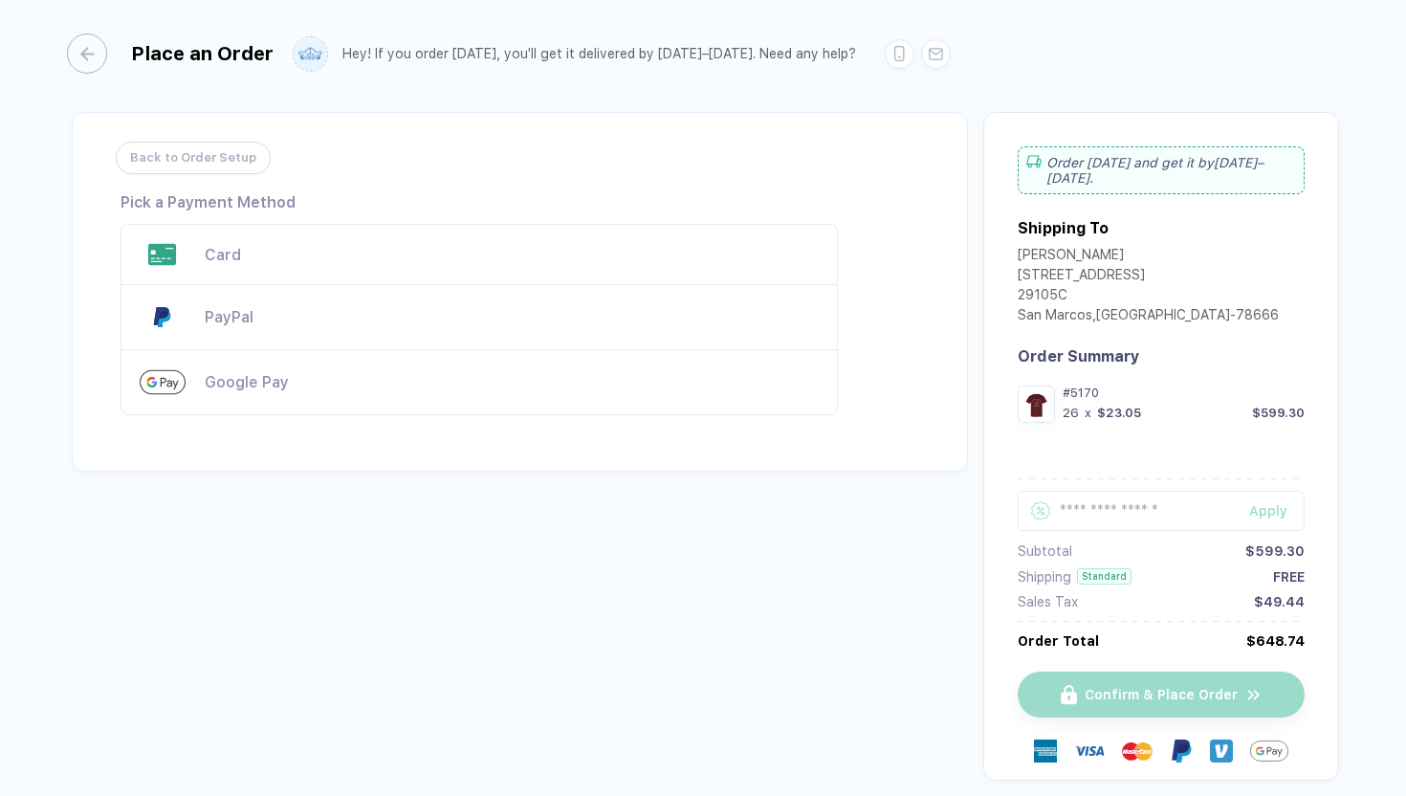
click at [241, 312] on div "PayPal" at bounding box center [512, 317] width 614 height 18
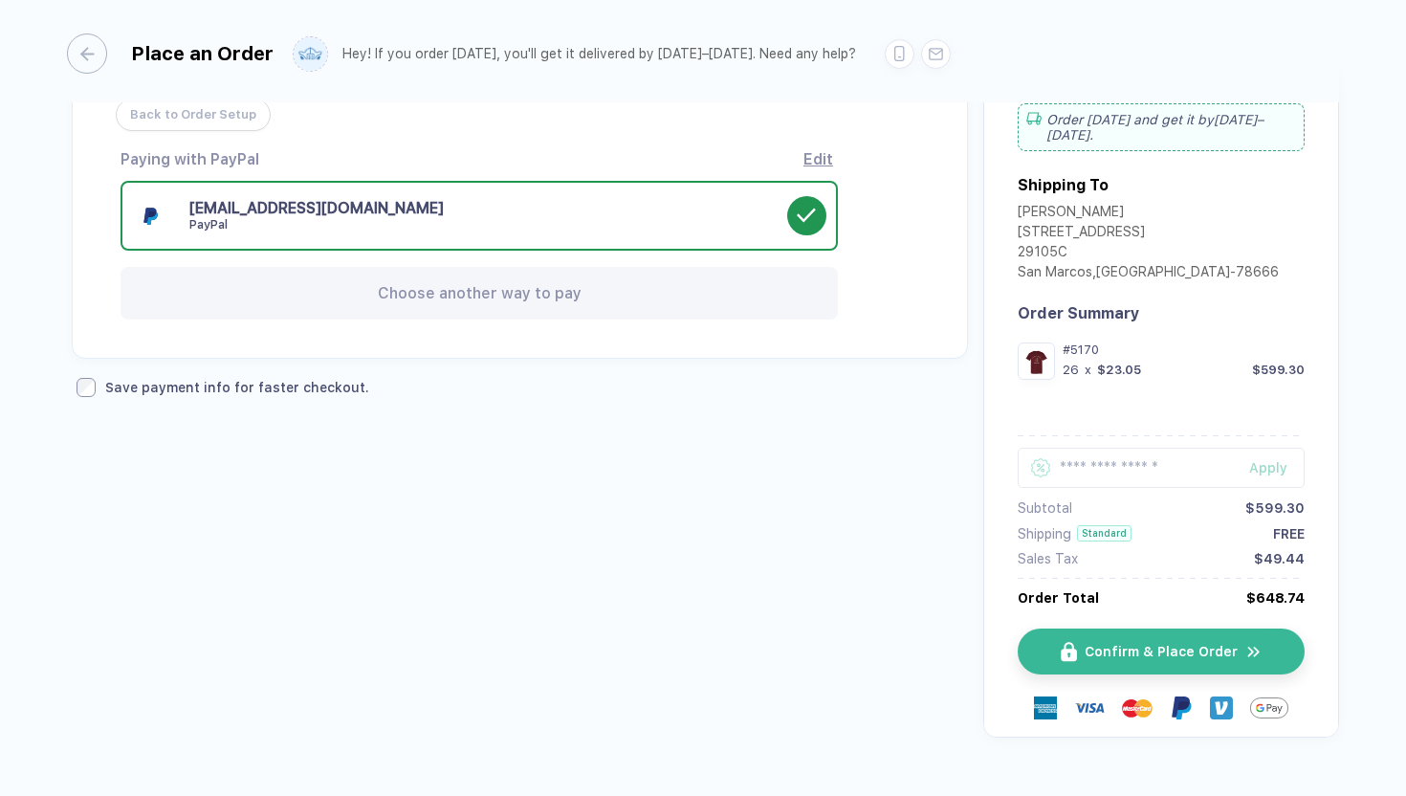
scroll to position [56, 0]
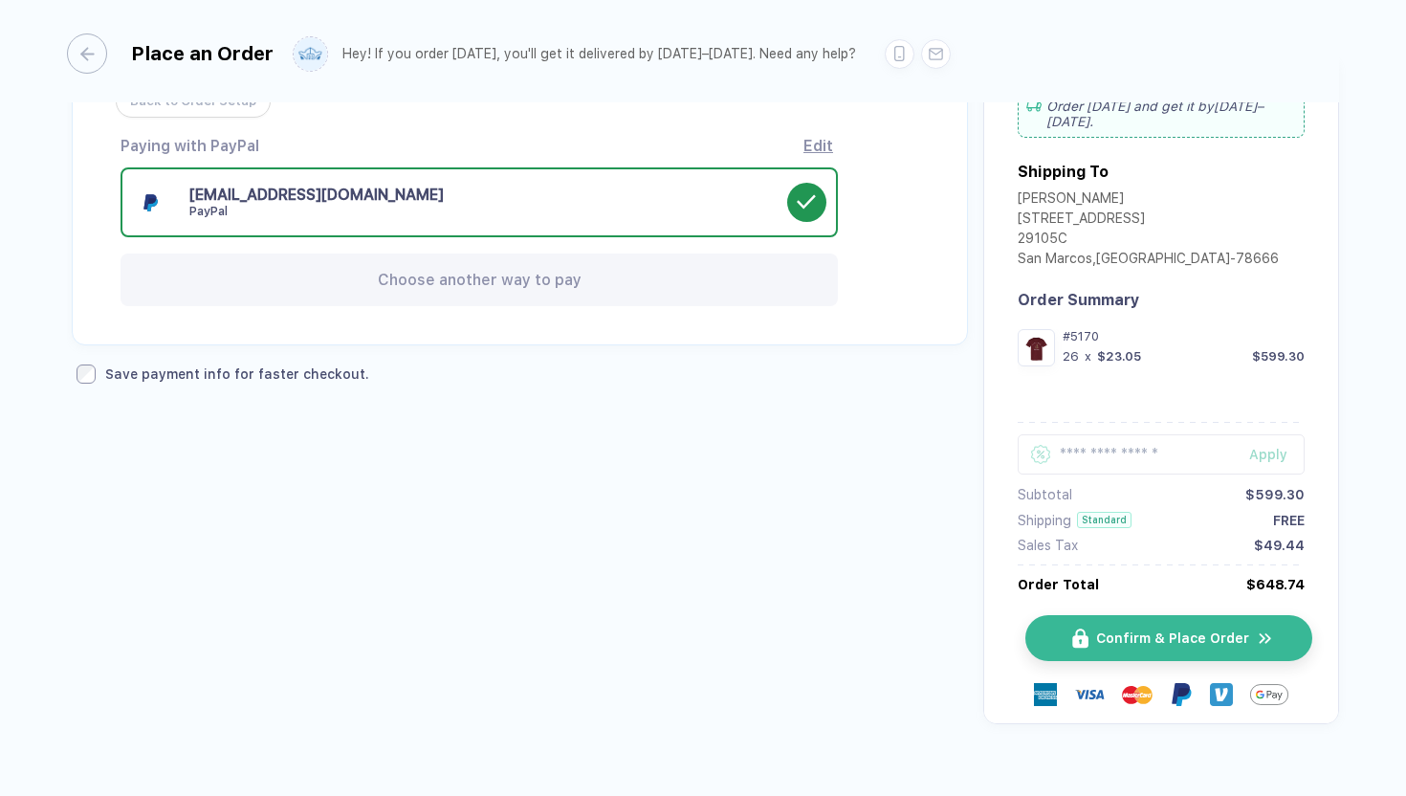
click at [1118, 630] on span "Confirm & Place Order" at bounding box center [1172, 637] width 153 height 15
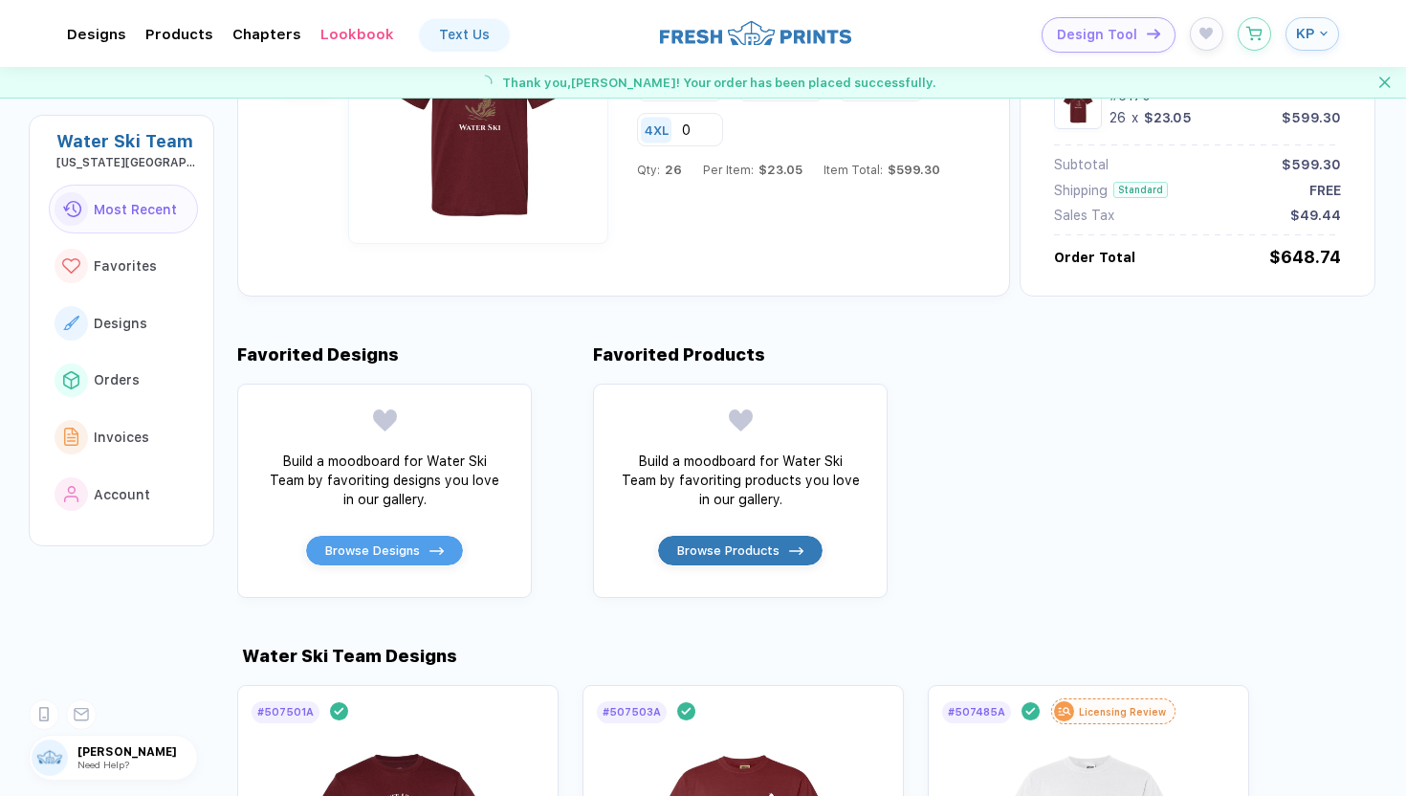
scroll to position [235, 0]
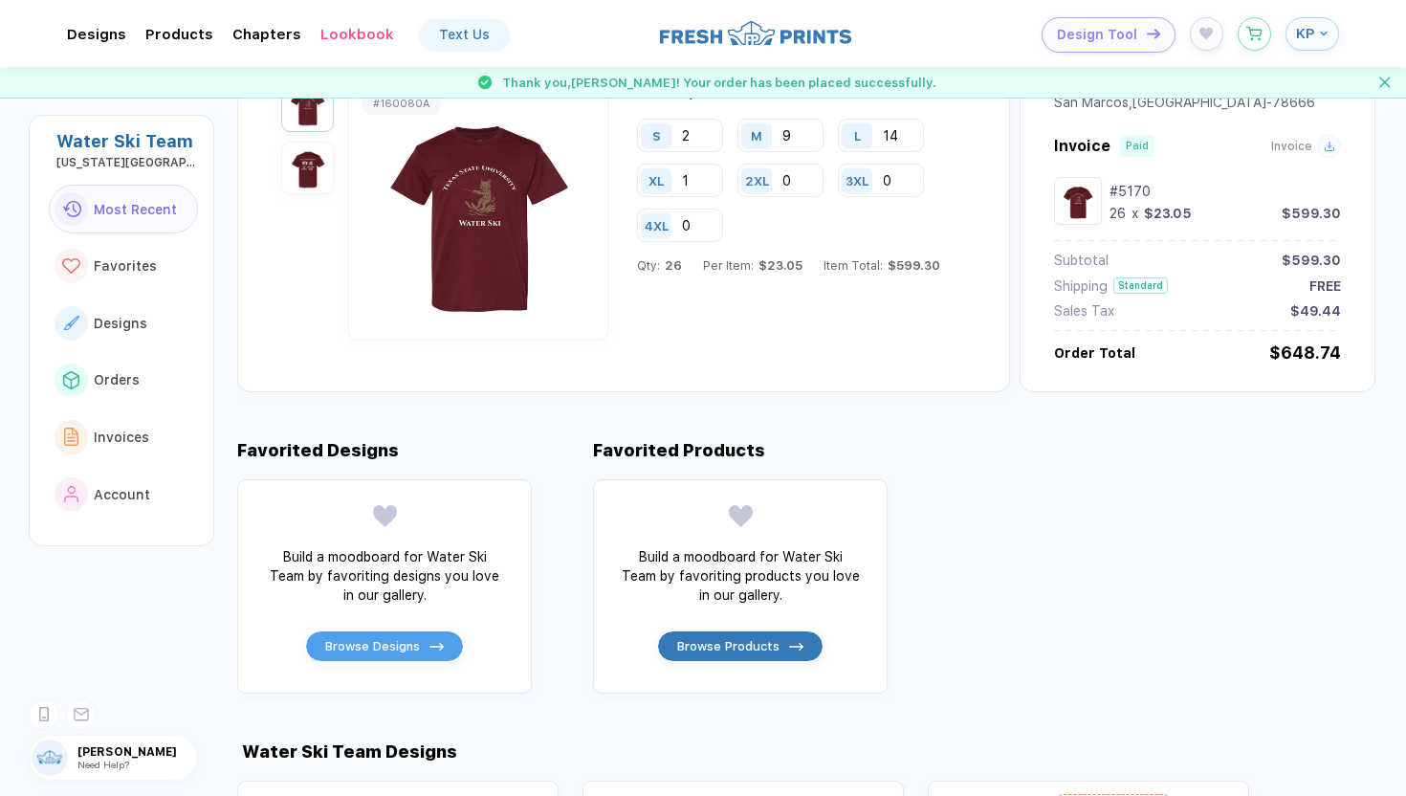
click at [301, 170] on img "button" at bounding box center [307, 167] width 43 height 43
